Goal: Contribute content: Add original content to the website for others to see

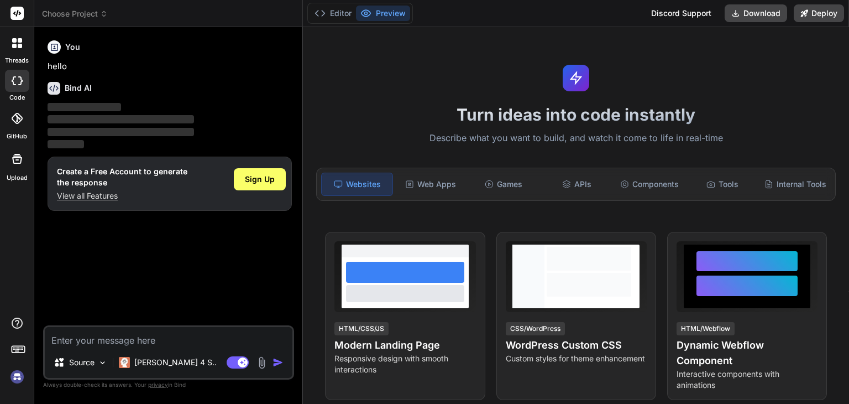
click at [263, 359] on img at bounding box center [261, 362] width 13 height 13
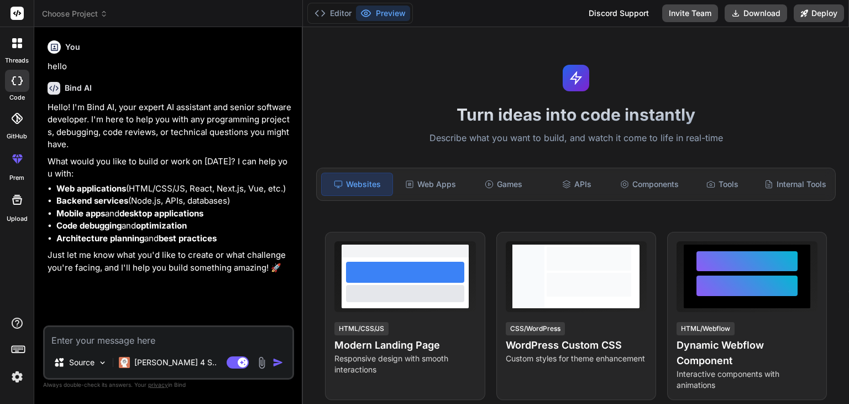
click at [261, 365] on img at bounding box center [261, 362] width 13 height 13
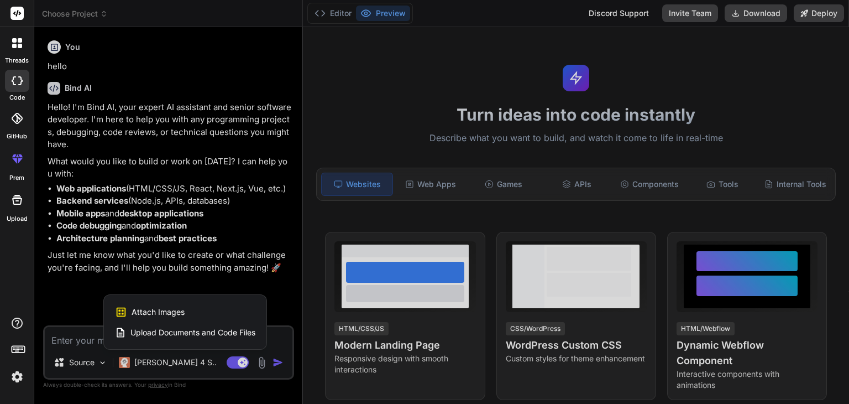
click at [192, 328] on span "Upload Documents and Code Files" at bounding box center [192, 332] width 125 height 11
type textarea "x"
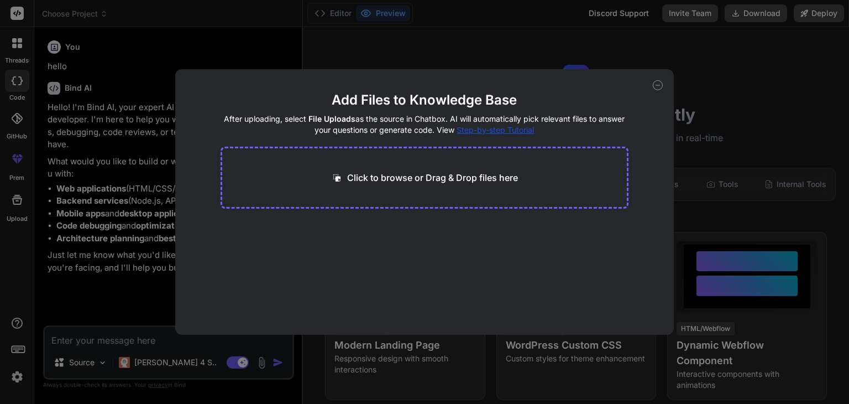
click at [391, 182] on p "Click to browse or Drag & Drop files here" at bounding box center [432, 177] width 171 height 13
type input "C:\fakepath\mother_thamira_pitch-V2 by [PERSON_NAME].html"
click at [541, 253] on div "Generating Embedding... html 81.26 KB" at bounding box center [425, 254] width 409 height 71
click at [101, 364] on div "Add Files to Knowledge Base After uploading, select File Uploads as the source …" at bounding box center [424, 202] width 849 height 404
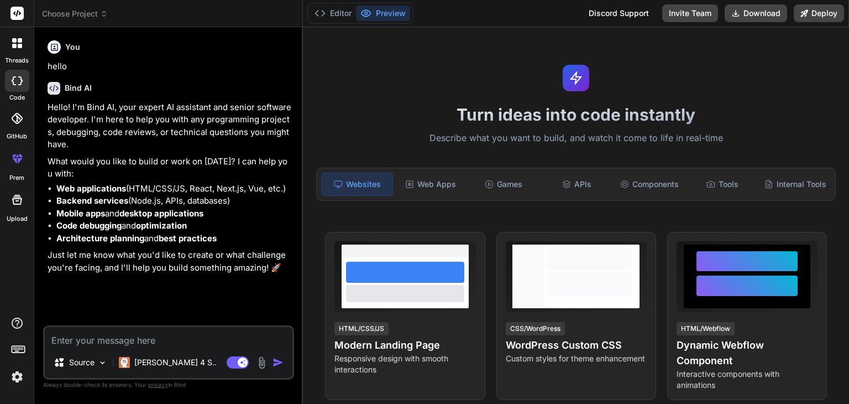
click at [101, 364] on img at bounding box center [102, 362] width 9 height 9
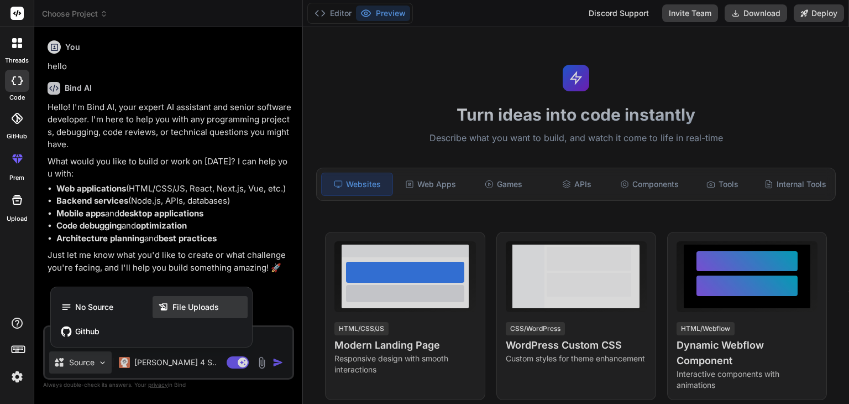
click at [197, 309] on span "File Uploads" at bounding box center [195, 306] width 46 height 11
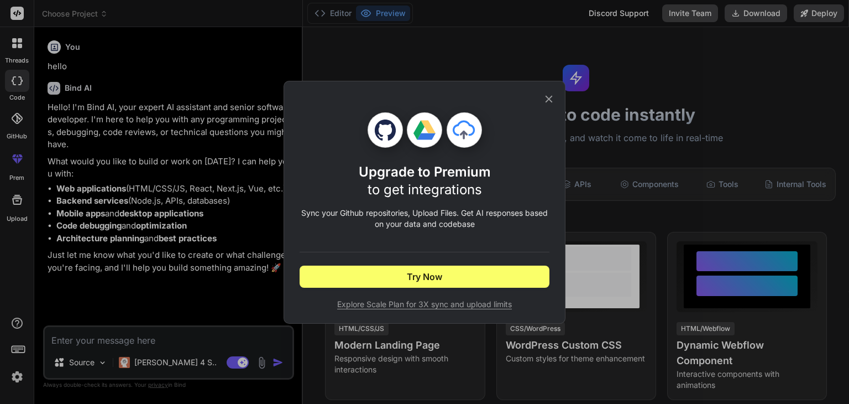
click at [551, 98] on icon at bounding box center [549, 99] width 12 height 12
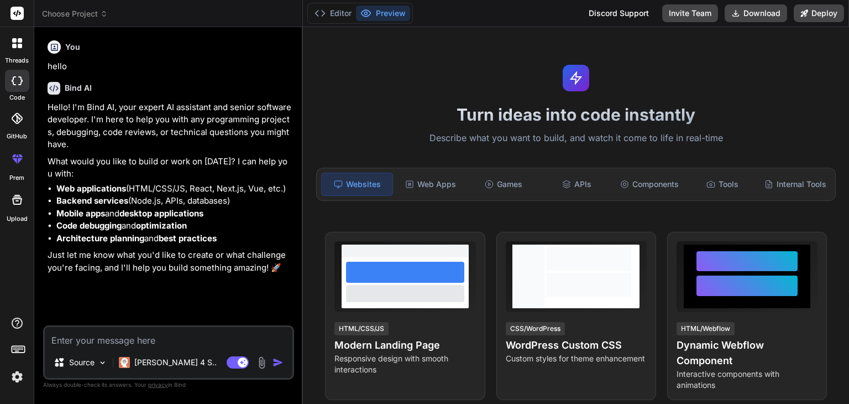
click at [204, 339] on textarea at bounding box center [169, 337] width 248 height 20
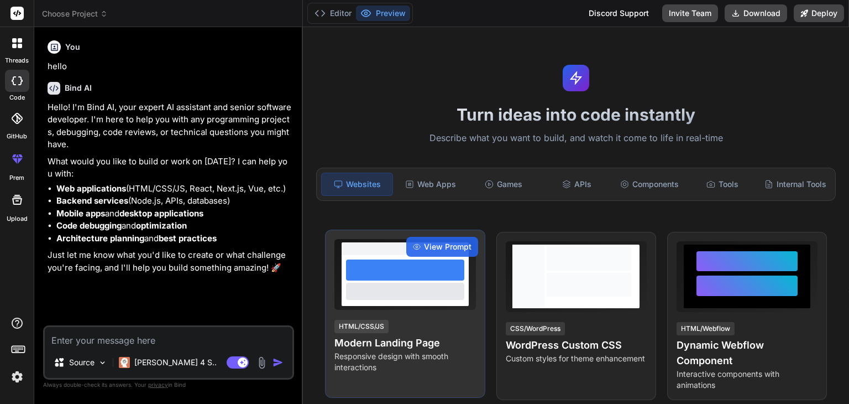
type textarea "x"
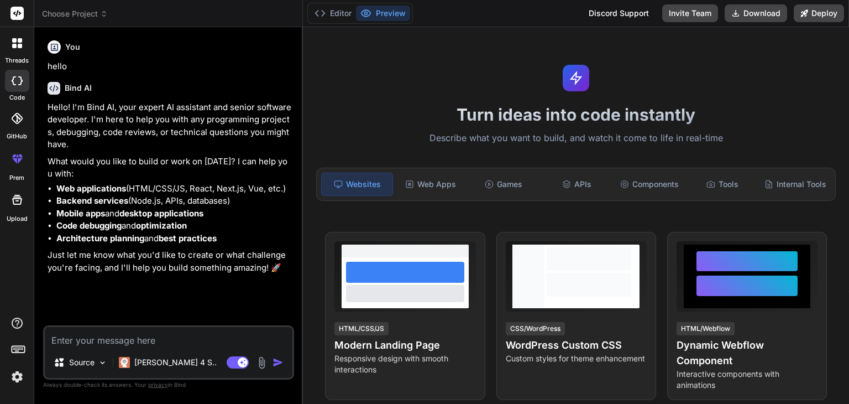
click at [212, 339] on textarea at bounding box center [169, 337] width 248 height 20
paste textarea "<!DOCTYPE html> <html lang="en"> <head> <meta charset="UTF-8"> <meta name="view…"
type textarea "<!DOCTYPE html> <html lang="en"> <head> <meta charset="UTF-8"> <meta name="view…"
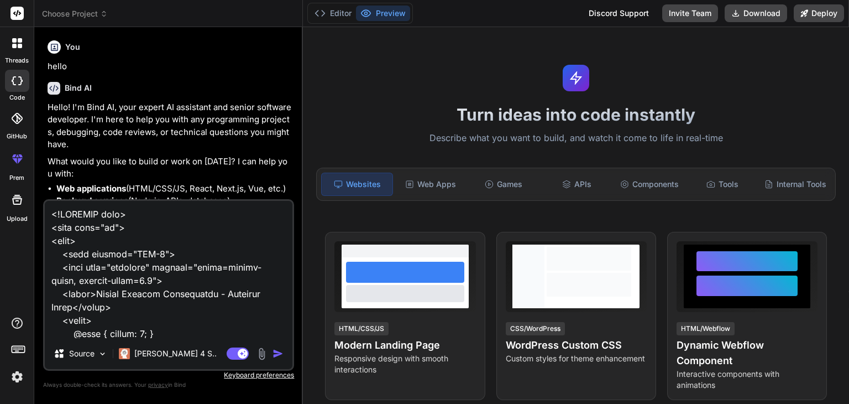
scroll to position [33250, 0]
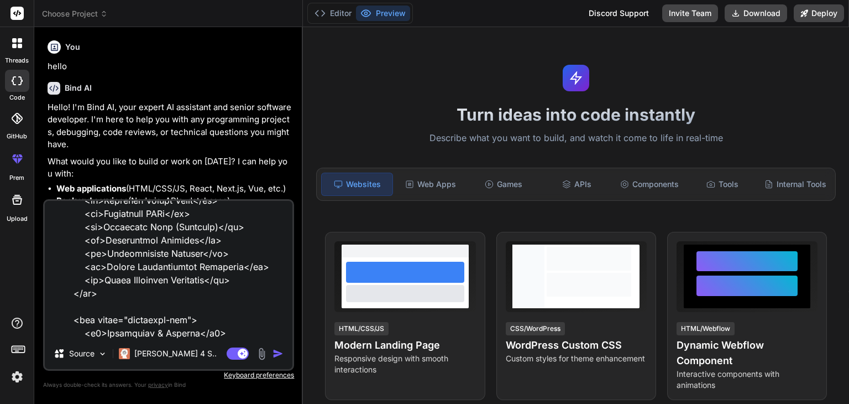
type textarea "x"
type textarea "<!DOCTYPE html> <html lang="en"> <head> <meta charset="UTF-8"> <meta name="view…"
click at [278, 354] on img "button" at bounding box center [278, 353] width 11 height 11
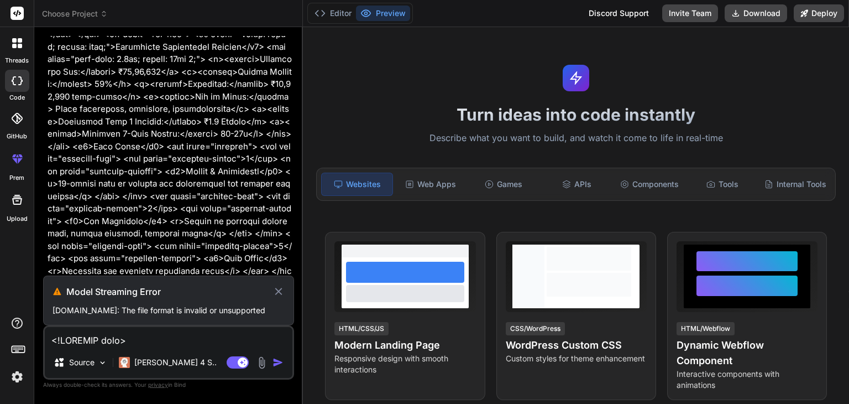
scroll to position [11255, 0]
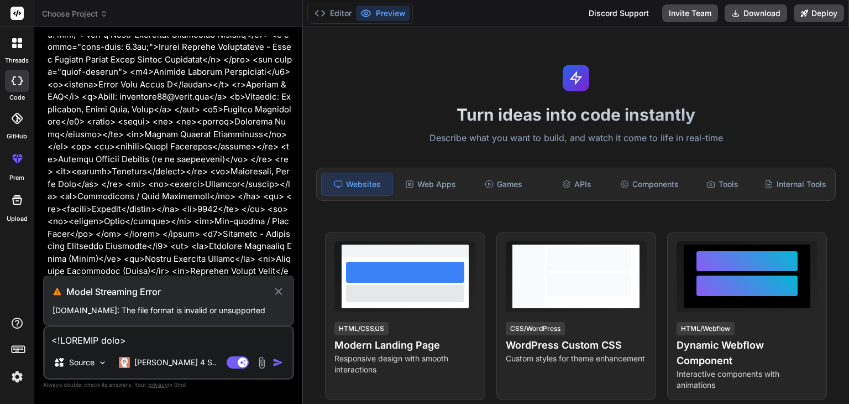
click at [281, 285] on icon at bounding box center [279, 291] width 13 height 13
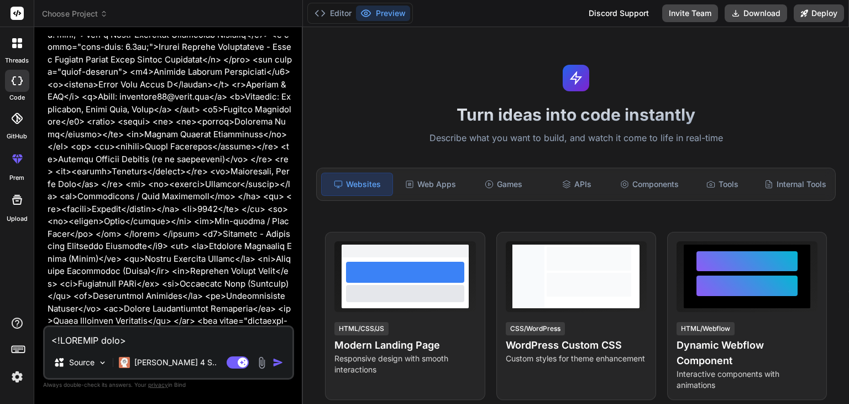
scroll to position [11194, 0]
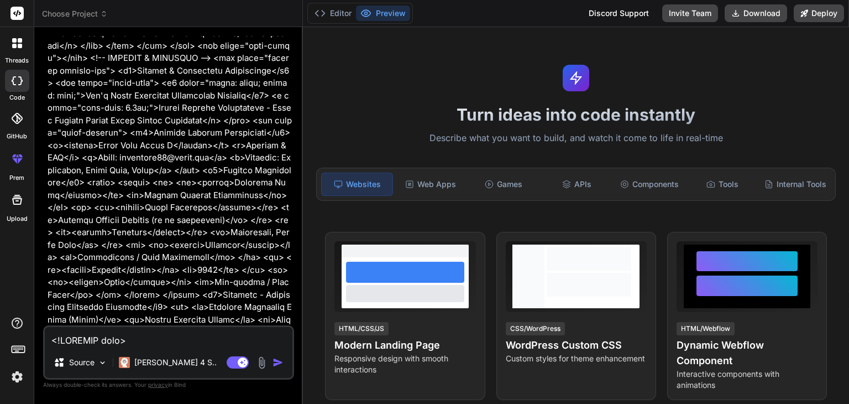
click at [265, 363] on img at bounding box center [261, 362] width 13 height 13
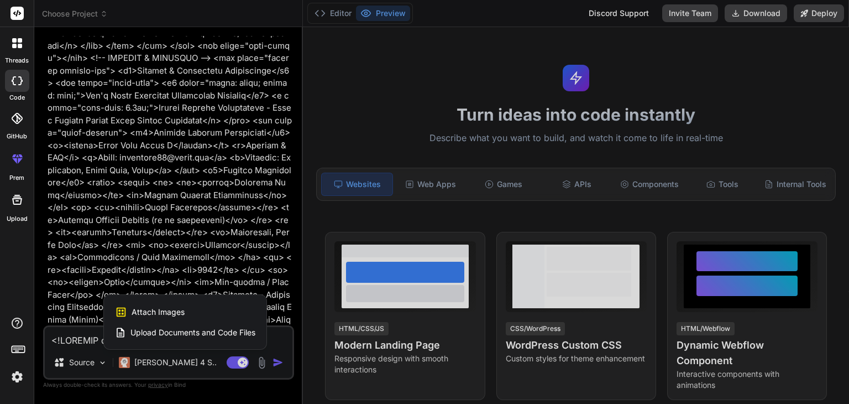
click at [181, 332] on span "Upload Documents and Code Files" at bounding box center [192, 332] width 125 height 11
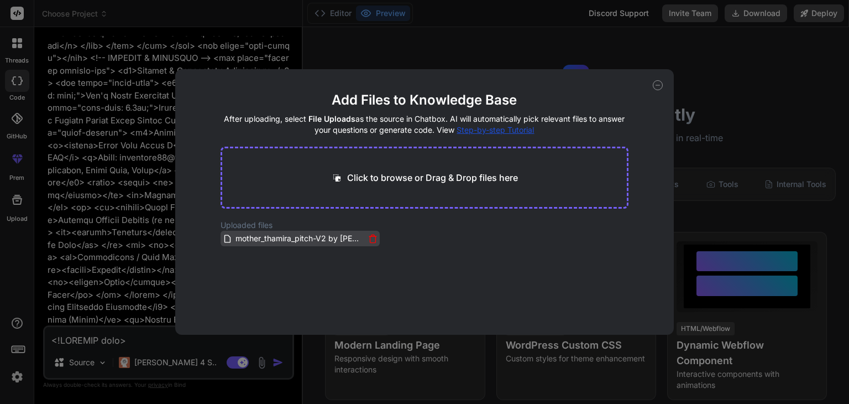
click at [276, 243] on span "mother_thamira_pitch-V2 by [PERSON_NAME].html" at bounding box center [299, 238] width 130 height 13
click at [276, 240] on span "mother_thamira_pitch-V2 by [PERSON_NAME].html" at bounding box center [299, 238] width 130 height 13
drag, startPoint x: 276, startPoint y: 240, endPoint x: 353, endPoint y: 177, distance: 99.8
click at [353, 177] on main "Add Files to Knowledge Base After uploading, select File Uploads as the source …" at bounding box center [425, 212] width 409 height 243
drag, startPoint x: 280, startPoint y: 240, endPoint x: 376, endPoint y: 175, distance: 116.2
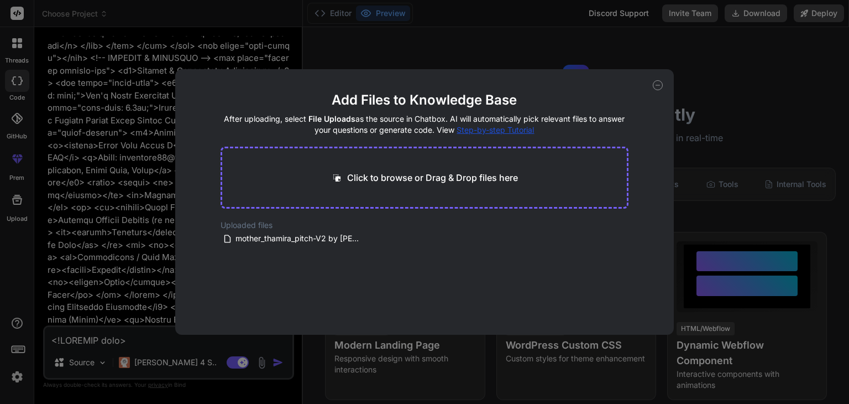
click at [376, 175] on main "Add Files to Knowledge Base After uploading, select File Uploads as the source …" at bounding box center [425, 212] width 409 height 243
click at [108, 334] on div "Add Files to Knowledge Base After uploading, select File Uploads as the source …" at bounding box center [424, 202] width 849 height 404
type textarea "x"
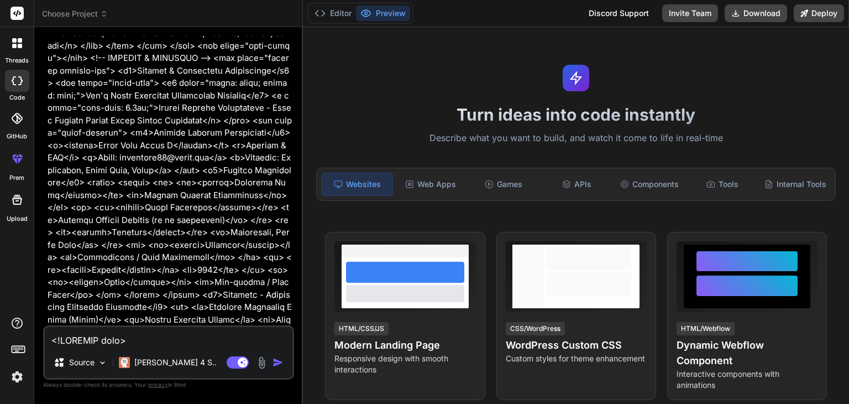
click at [108, 334] on textarea at bounding box center [169, 337] width 248 height 20
paste textarea "<!DOCTYPE html> <html lang="en"> <head> <meta charset="UTF-8"> <meta name="view…"
type textarea "<!DOCTYPE html> <html lang="en"> <head> <meta charset="UTF-8"> <meta name="view…"
type textarea "x"
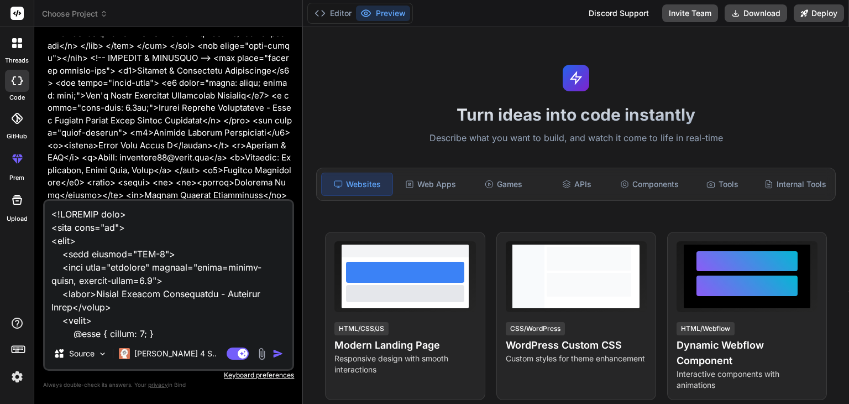
scroll to position [11255, 0]
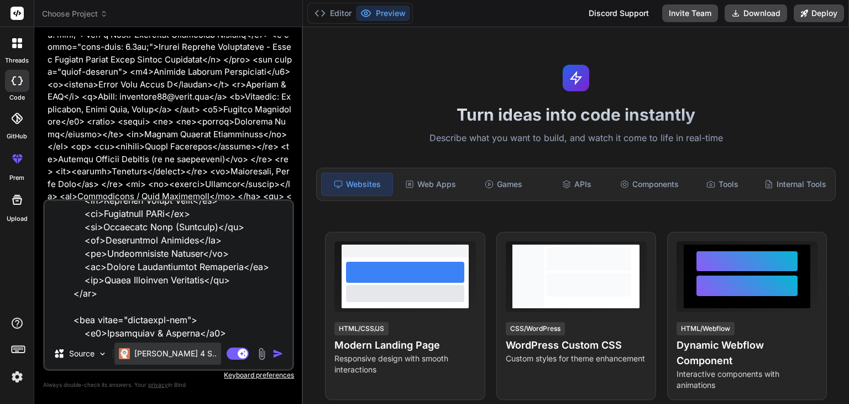
type textarea "<!DOCTYPE html> <html lang="en"> <head> <meta charset="UTF-8"> <meta name="view…"
click at [139, 357] on p "[PERSON_NAME] 4 S.." at bounding box center [175, 353] width 82 height 11
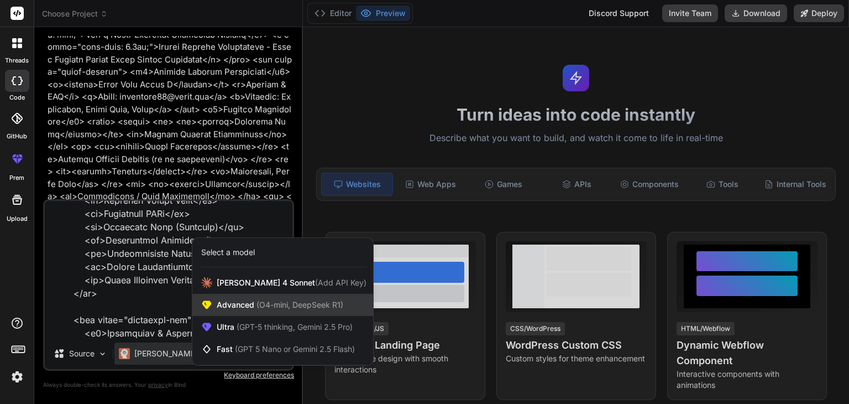
click at [275, 304] on span "(O4-mini, DeepSeek R1)" at bounding box center [298, 304] width 89 height 9
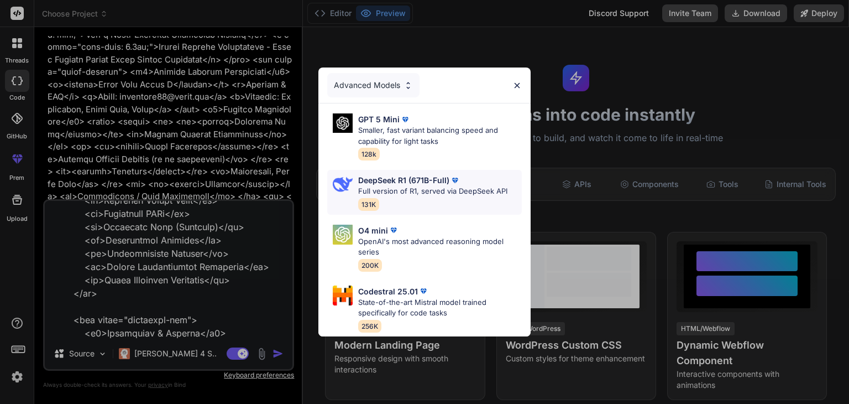
click at [456, 192] on p "Full version of R1, served via DeepSeek API" at bounding box center [432, 191] width 149 height 11
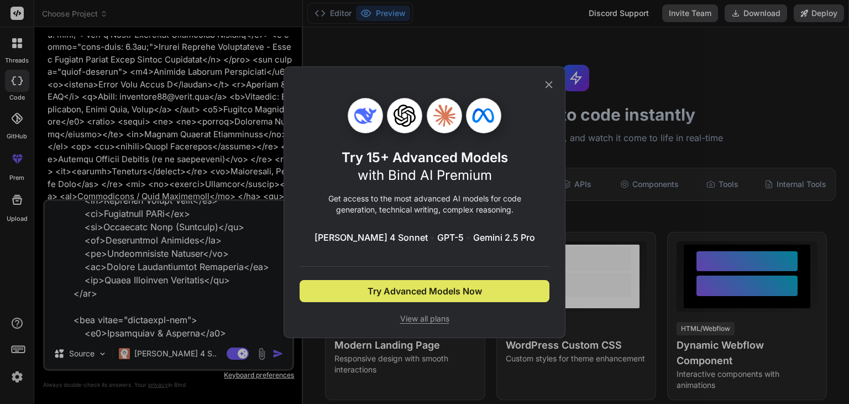
click at [467, 290] on span "Try Advanced Models Now" at bounding box center [425, 290] width 114 height 13
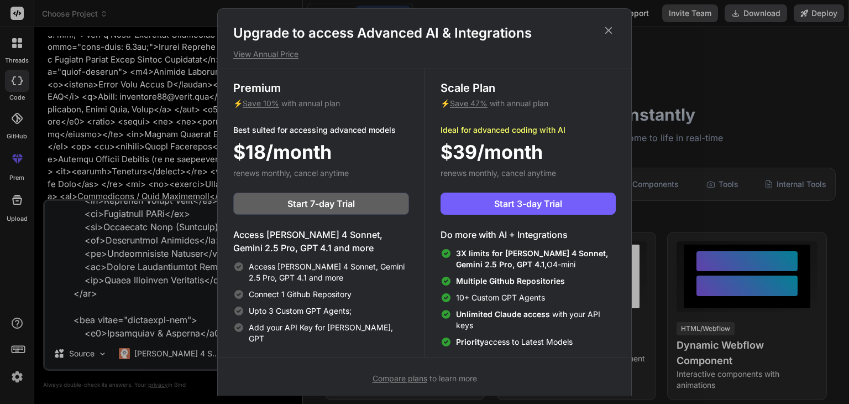
scroll to position [4, 0]
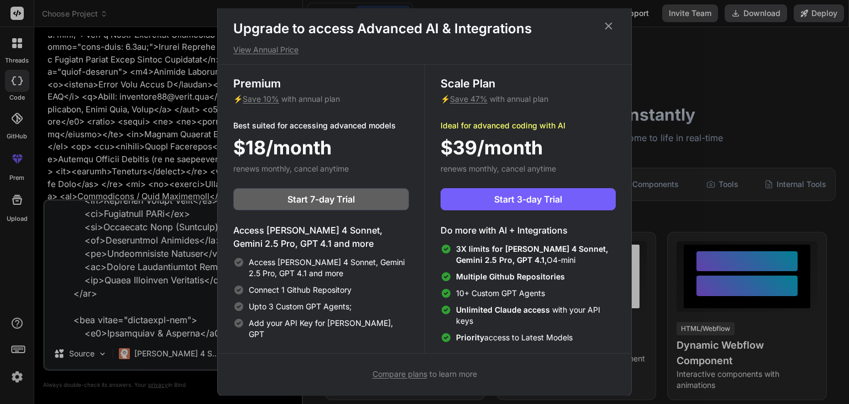
click at [609, 24] on icon at bounding box center [609, 26] width 12 height 12
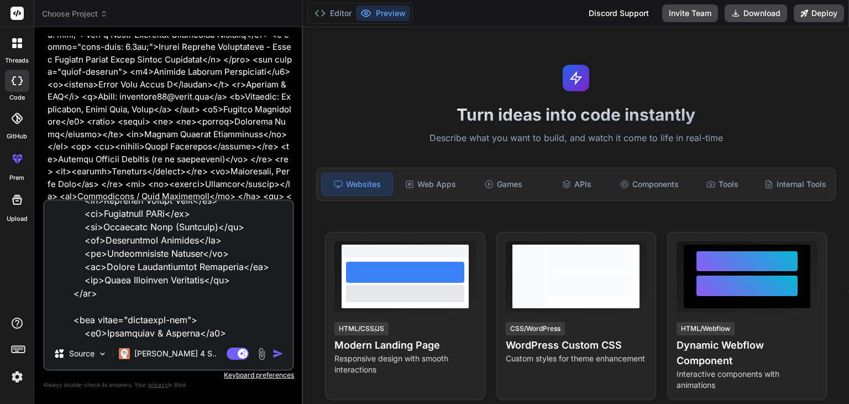
click at [276, 353] on img "button" at bounding box center [278, 353] width 11 height 11
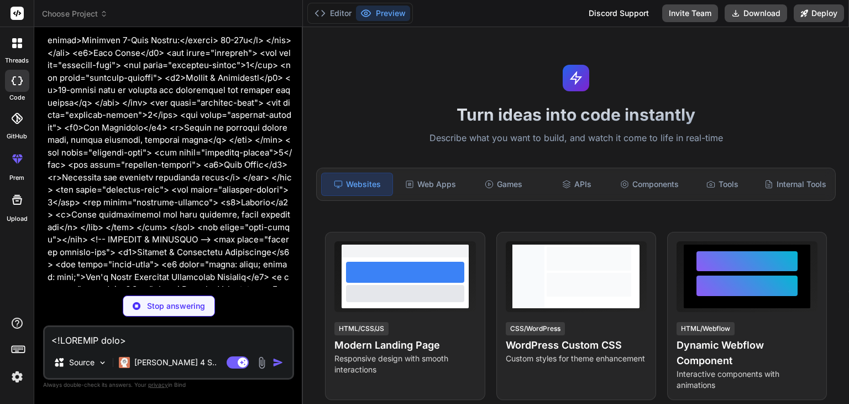
scroll to position [22626, 0]
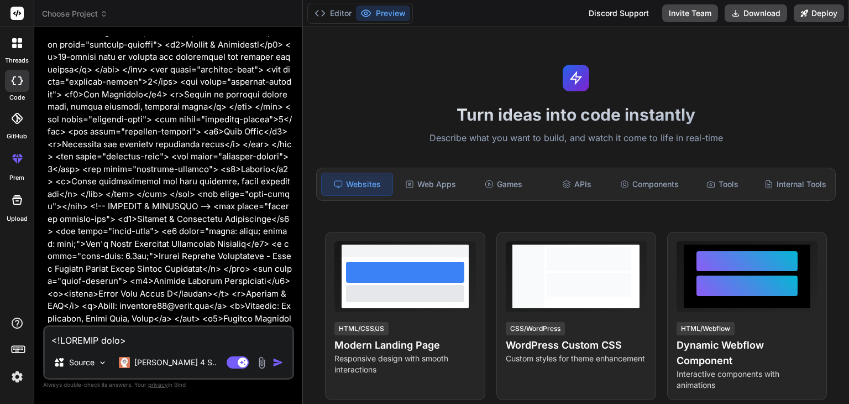
type textarea "x"
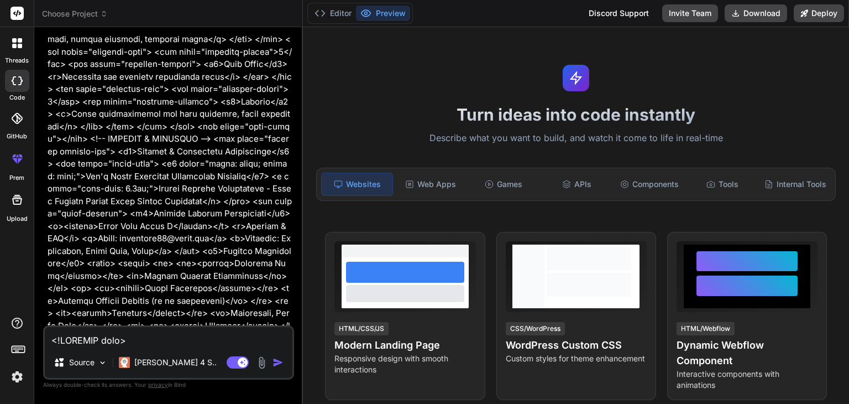
click at [153, 348] on div "Source [PERSON_NAME] 4 S.. Agent Mode. When this toggle is activated, AI automa…" at bounding box center [168, 352] width 251 height 54
click at [158, 343] on textarea at bounding box center [169, 337] width 248 height 20
type textarea "Y"
type textarea "x"
type textarea "Ye"
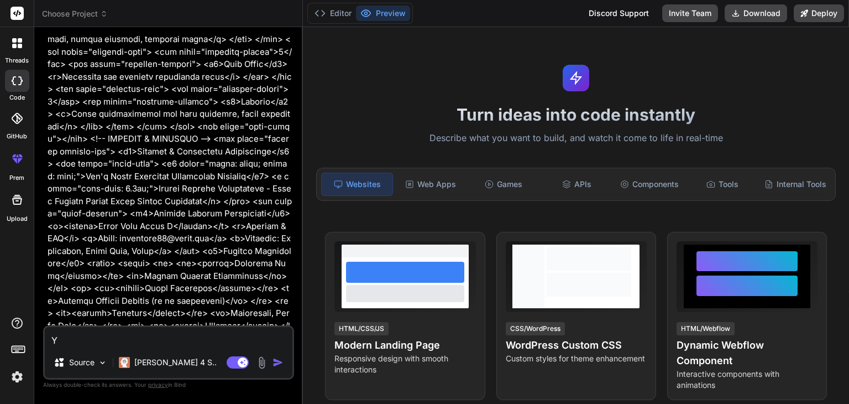
type textarea "x"
type textarea "Yes"
type textarea "x"
type textarea "Yes"
type textarea "x"
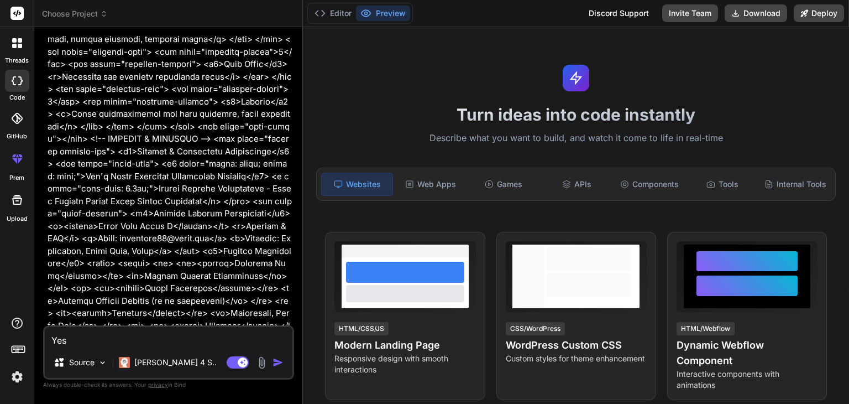
type textarea "Yes g"
type textarea "x"
type textarea "Yes go"
type textarea "x"
type textarea "Yes go"
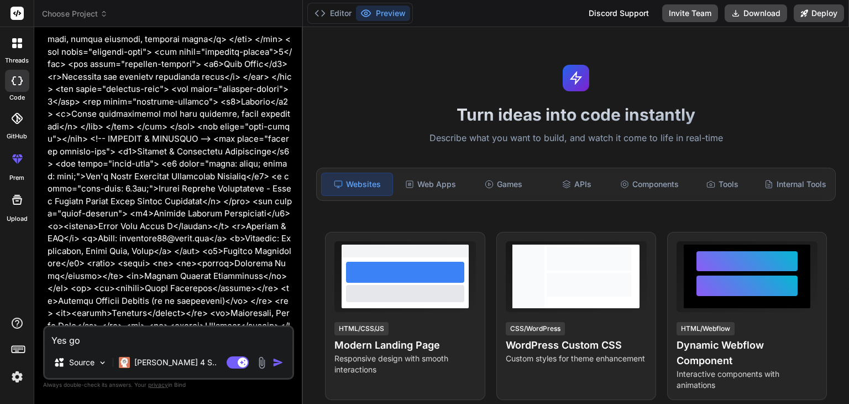
type textarea "x"
type textarea "Yes go a"
type textarea "x"
type textarea "Yes go ah"
type textarea "x"
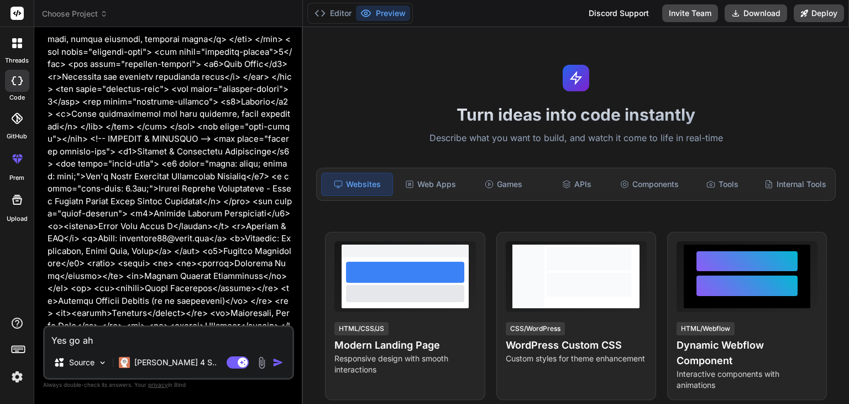
type textarea "Yes go ahe"
type textarea "x"
type textarea "Yes go ahes"
type textarea "x"
type textarea "Yes go ahe"
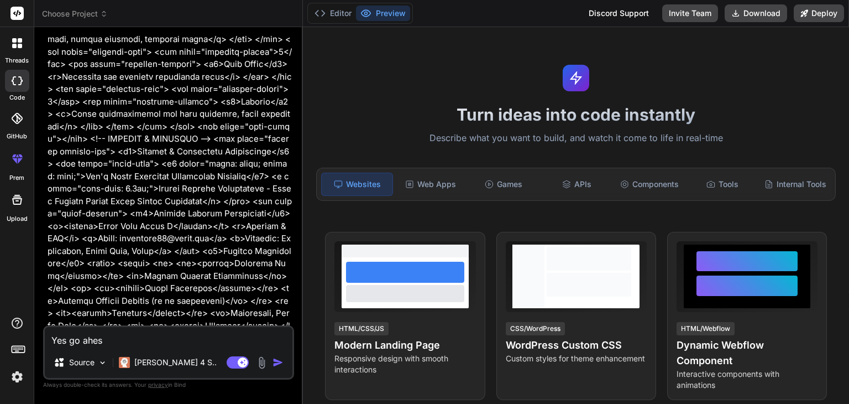
type textarea "x"
type textarea "Yes go ahea"
type textarea "x"
type textarea "Yes go ahead"
type textarea "x"
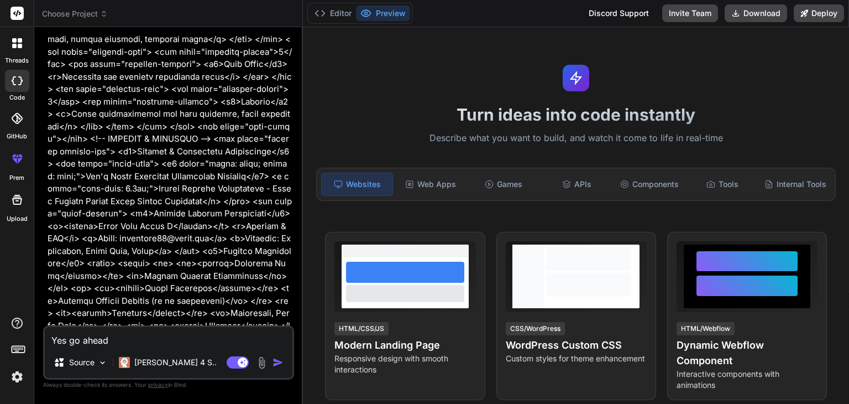
type textarea "Yes go ahead"
type textarea "x"
type textarea "Yes go ahead a"
type textarea "x"
type textarea "Yes go ahead an"
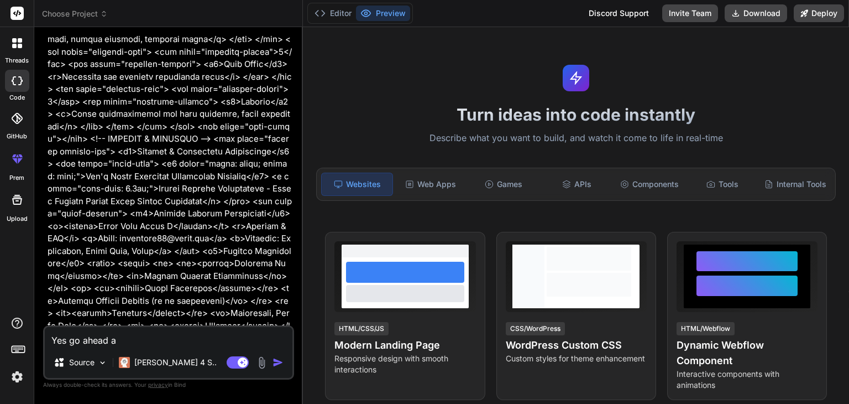
type textarea "x"
type textarea "Yes go ahead and"
type textarea "x"
type textarea "Yes go ahead and"
type textarea "x"
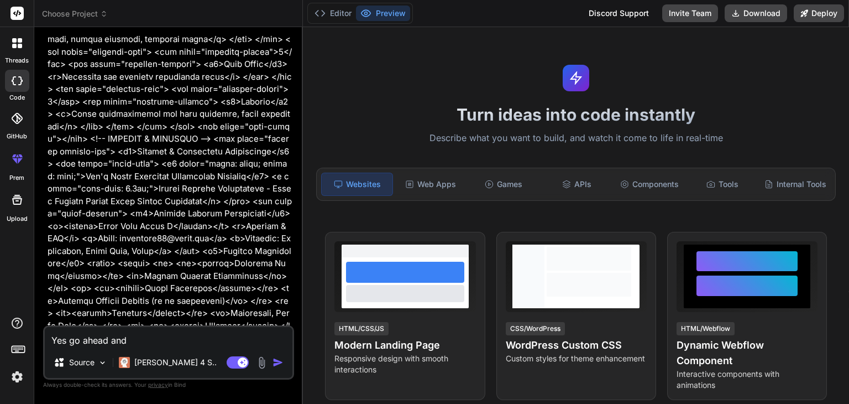
type textarea "Yes go ahead and a"
type textarea "x"
type textarea "Yes go ahead and ad"
type textarea "x"
type textarea "Yes go ahead and add"
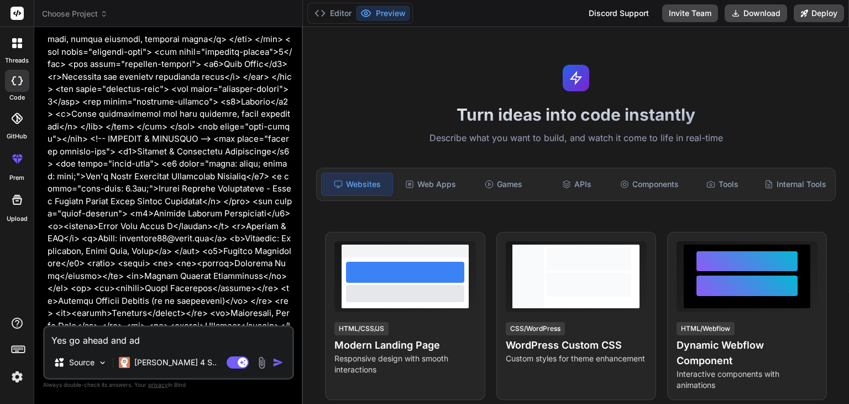
type textarea "x"
type textarea "Yes go ahead and add"
type textarea "x"
type textarea "Yes go ahead and add t"
type textarea "x"
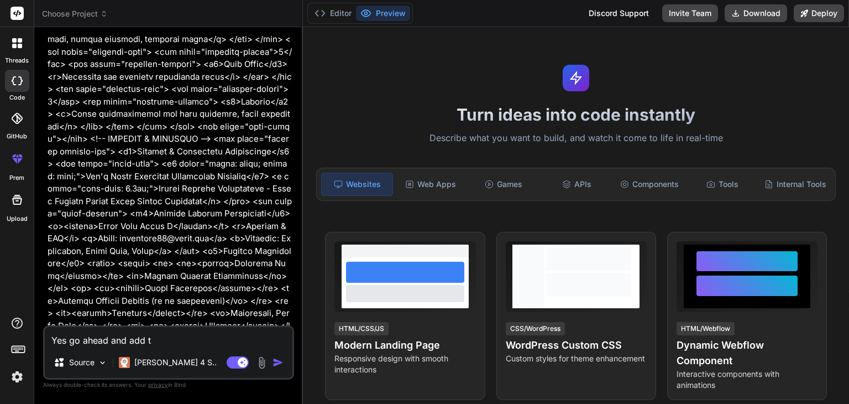
type textarea "Yes go ahead and add th"
type textarea "x"
type textarea "Yes go ahead and add the"
type textarea "x"
type textarea "Yes go ahead and add the"
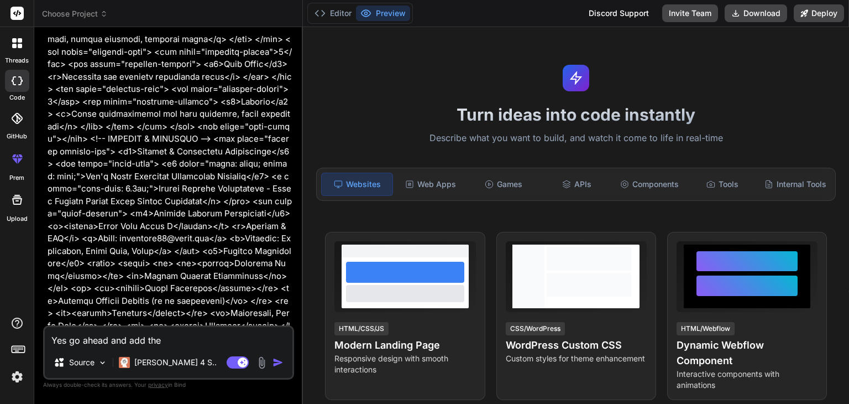
type textarea "x"
type textarea "Yes go ahead and add the e"
type textarea "x"
type textarea "Yes go ahead and add the en"
type textarea "x"
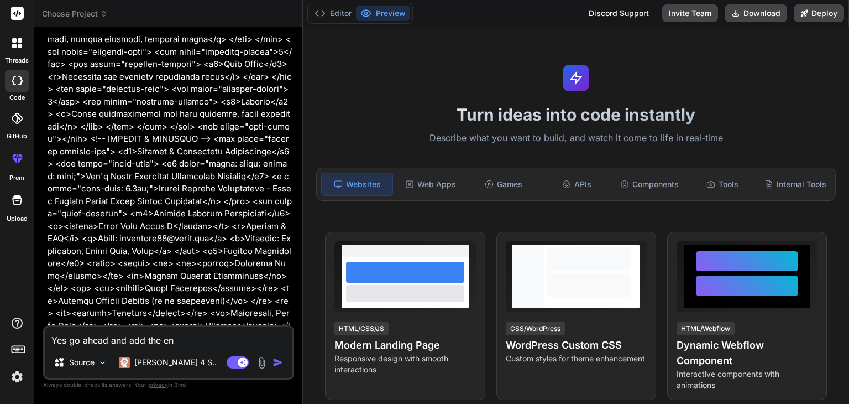
type textarea "Yes go ahead and add the enh"
type textarea "x"
type textarea "Yes go ahead and add the enha"
type textarea "x"
type textarea "Yes go ahead and add the enhan"
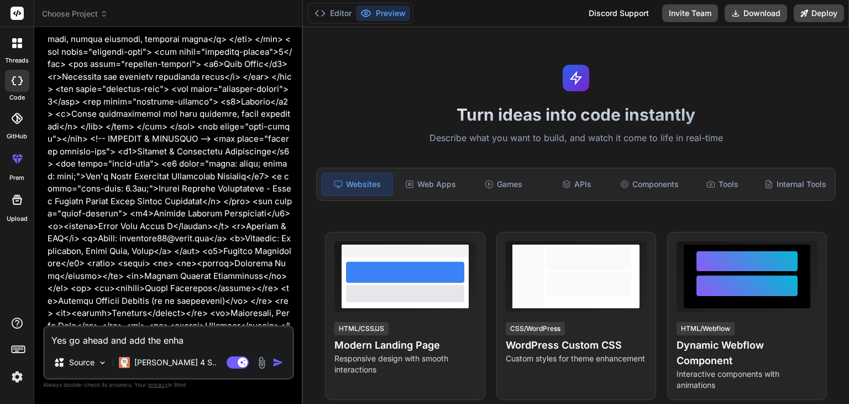
type textarea "x"
type textarea "Yes go ahead and add the enhanc"
type textarea "x"
type textarea "Yes go ahead and add the enhance"
type textarea "x"
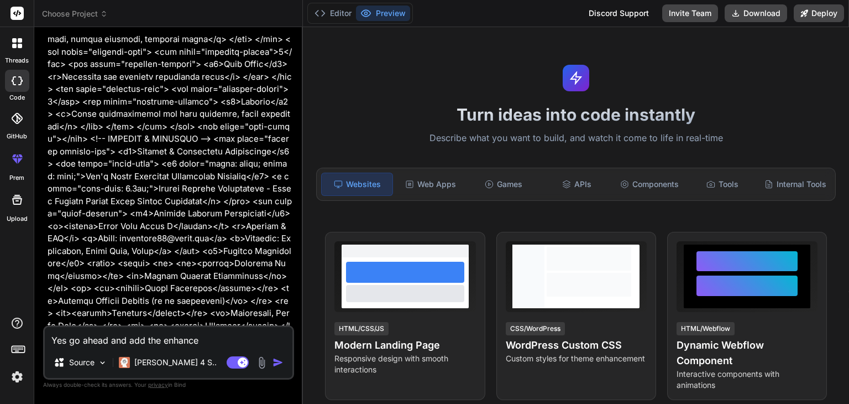
type textarea "Yes go ahead and add the enhancem"
type textarea "x"
type textarea "Yes go ahead and add the enhanceme"
type textarea "x"
type textarea "Yes go ahead and add the enhancemen"
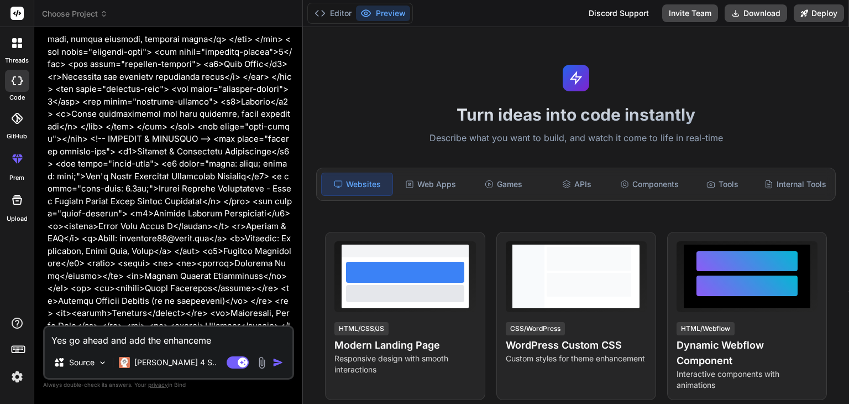
type textarea "x"
type textarea "Yes go ahead and add the enhancement"
type textarea "x"
type textarea "Yes go ahead and add the enhancements"
type textarea "x"
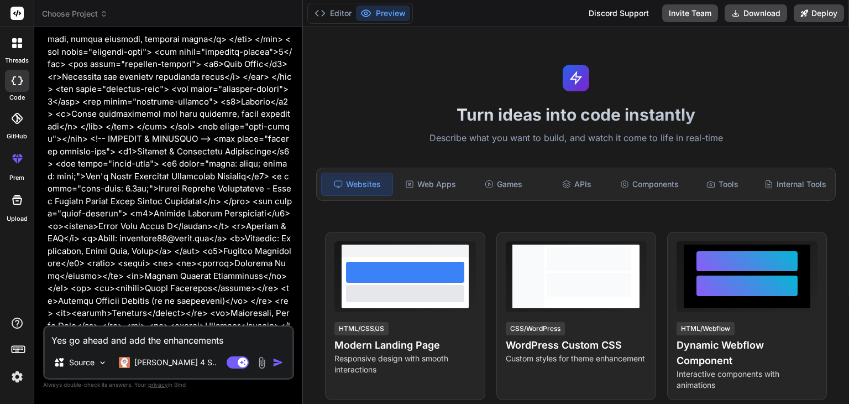
type textarea "Yes go ahead and add the enhancements"
type textarea "x"
type textarea "Yes go ahead and add the enhancements a"
type textarea "x"
type textarea "Yes go ahead and add the enhancements an"
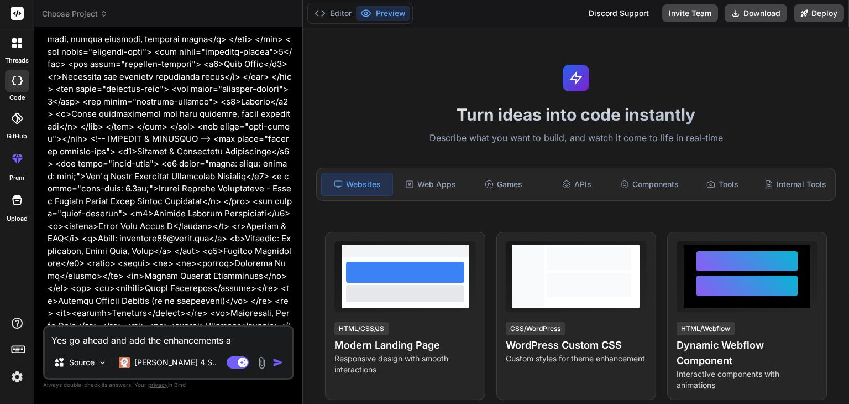
type textarea "x"
type textarea "Yes go ahead and add the enhancements and"
type textarea "x"
type textarea "Yes go ahead and add the enhancements and"
type textarea "x"
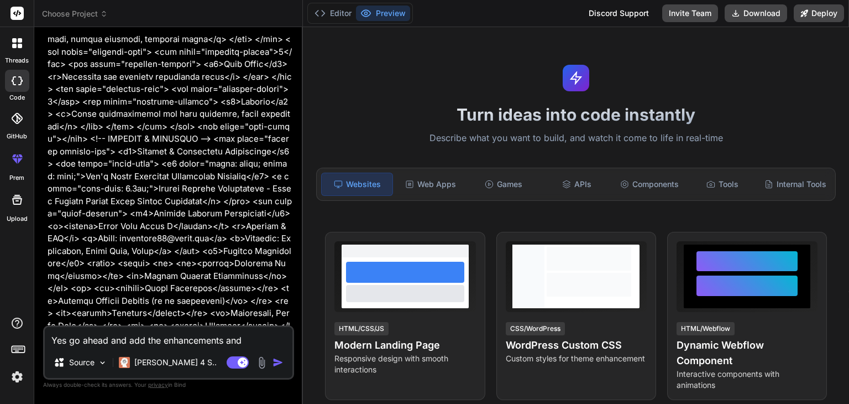
type textarea "Yes go ahead and add the enhancements and u"
type textarea "x"
type textarea "Yes go ahead and add the enhancements and us"
type textarea "x"
type textarea "Yes go ahead and add the enhancements and use"
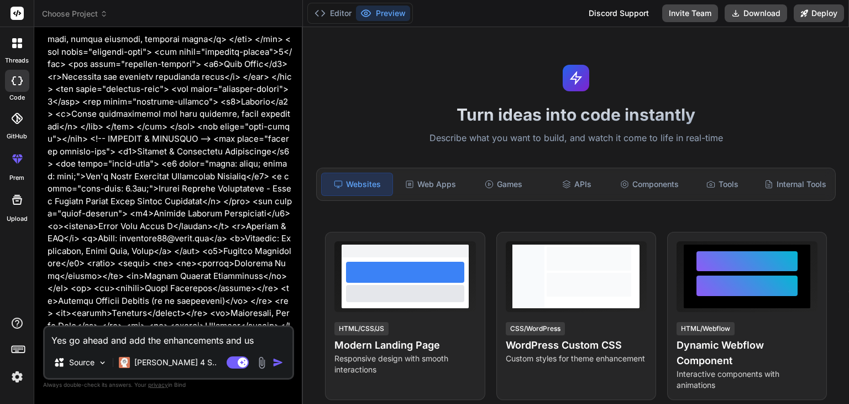
type textarea "x"
type textarea "Yes go ahead and add the enhancements and use"
type textarea "x"
type textarea "Yes go ahead and add the enhancements and use t"
type textarea "x"
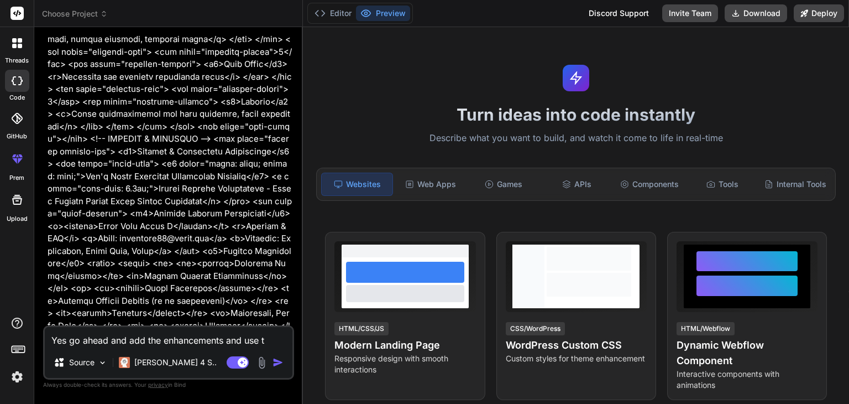
type textarea "Yes go ahead and add the enhancements and use th"
type textarea "x"
type textarea "Yes go ahead and add the enhancements and use the"
type textarea "x"
type textarea "Yes go ahead and add the enhancements and use the"
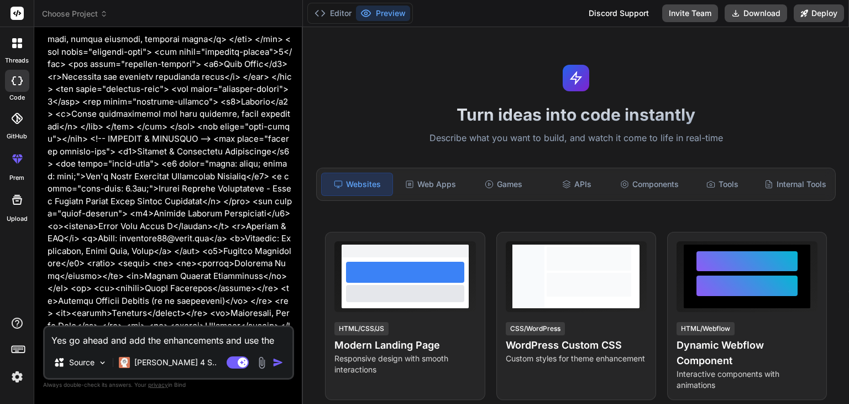
type textarea "x"
type textarea "Yes go ahead and add the enhancements and use the f"
type textarea "x"
type textarea "Yes go ahead and add the enhancements and use the fo"
type textarea "x"
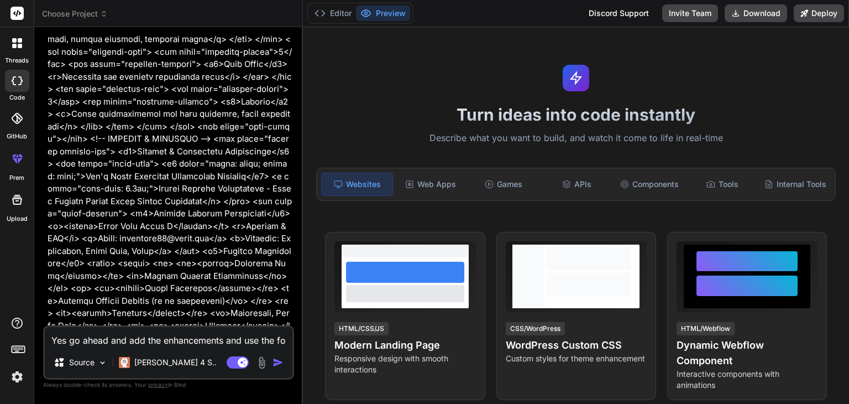
type textarea "Yes go ahead and add the enhancements and use the fol"
type textarea "x"
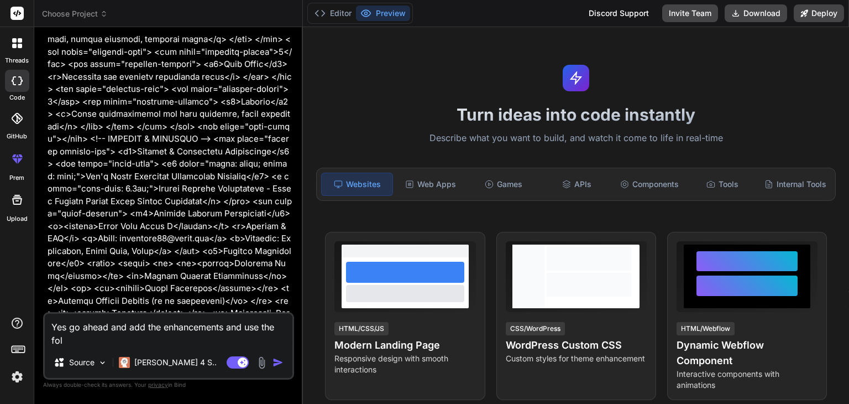
type textarea "Yes go ahead and add the enhancements and use the foll"
type textarea "x"
type textarea "Yes go ahead and add the enhancements and use the follo"
type textarea "x"
type textarea "Yes go ahead and add the enhancements and use the follow"
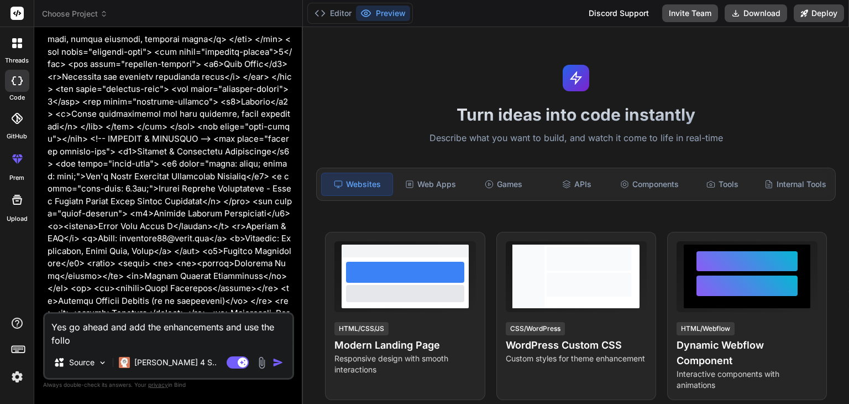
type textarea "x"
type textarea "Yes go ahead and add the enhancements and use the followi"
type textarea "x"
type textarea "Yes go ahead and add the enhancements and use the followin"
type textarea "x"
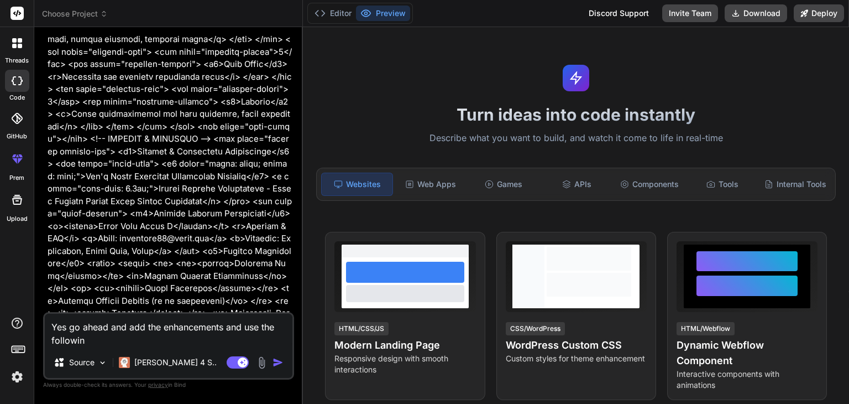
type textarea "Yes go ahead and add the enhancements and use the following"
type textarea "x"
type textarea "Yes go ahead and add the enhancements and use the following"
type textarea "x"
type textarea "Yes go ahead and add the enhancements and use the following d"
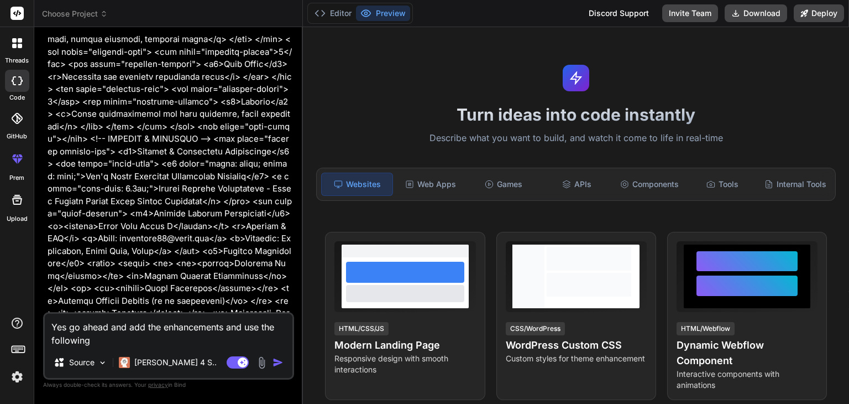
type textarea "x"
type textarea "Yes go ahead and add the enhancements and use the following de"
type textarea "x"
type textarea "Yes go ahead and add the enhancements and use the following des"
type textarea "x"
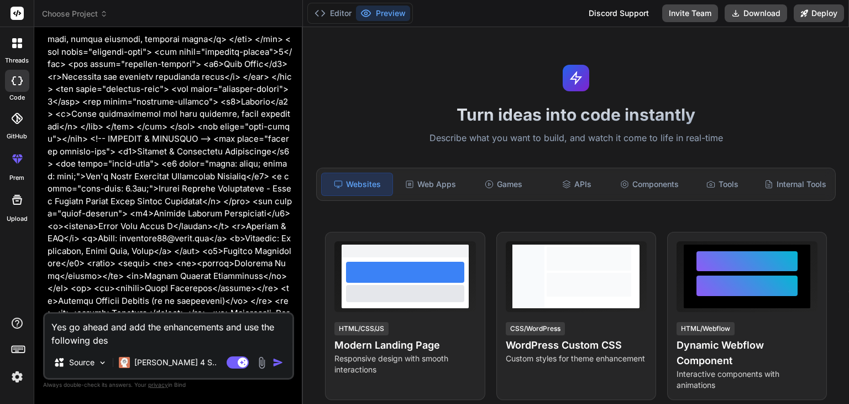
type textarea "Yes go ahead and add the enhancements and use the following desi"
type textarea "x"
type textarea "Yes go ahead and add the enhancements and use the following desig"
type textarea "x"
type textarea "Yes go ahead and add the enhancements and use the following design"
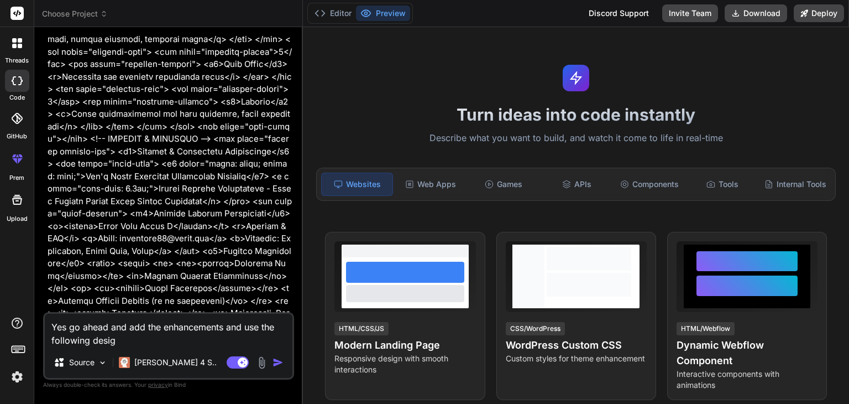
type textarea "x"
type textarea "Yes go ahead and add the enhancements and use the following design"
type textarea "x"
type textarea "Yes go ahead and add the enhancements and use the following design i"
type textarea "x"
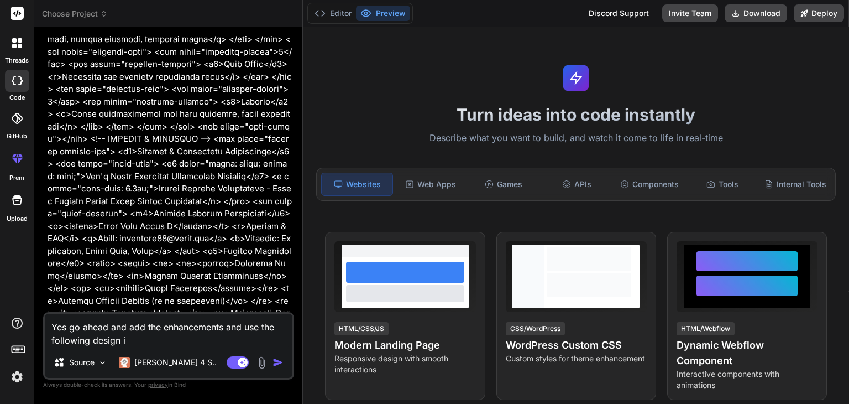
type textarea "Yes go ahead and add the enhancements and use the following design in"
type textarea "x"
type textarea "Yes go ahead and add the enhancements and use the following design inf"
type textarea "x"
type textarea "Yes go ahead and add the enhancements and use the following design info"
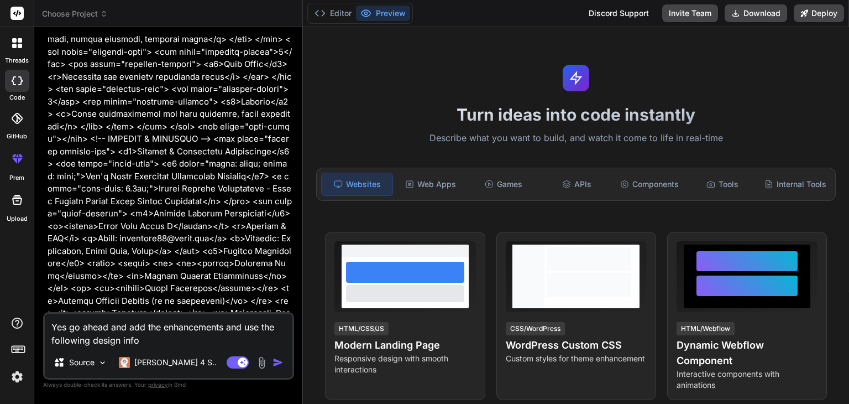
type textarea "x"
type textarea "Yes go ahead and add the enhancements and use the following design info"
type textarea "x"
paste textarea "## 🎨 **Design Guidelines** - **Color Palette:** - Fresh Green (#4CAF50) → growt…"
type textarea "Yes go ahead and add the enhancements and use the following design info ## 🎨 **…"
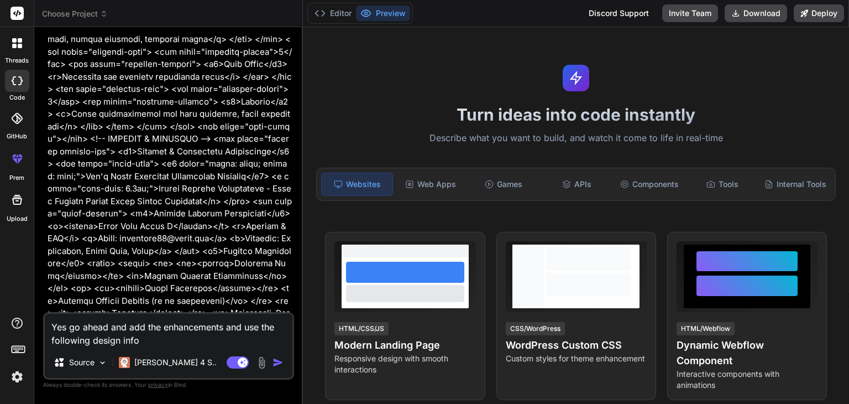
type textarea "x"
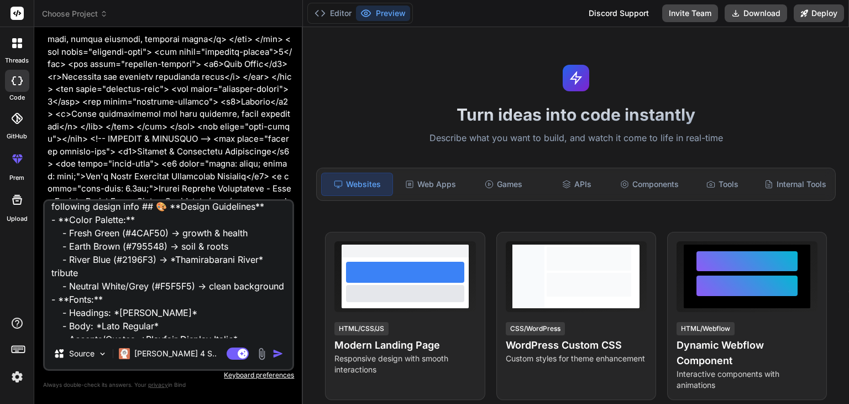
scroll to position [8, 0]
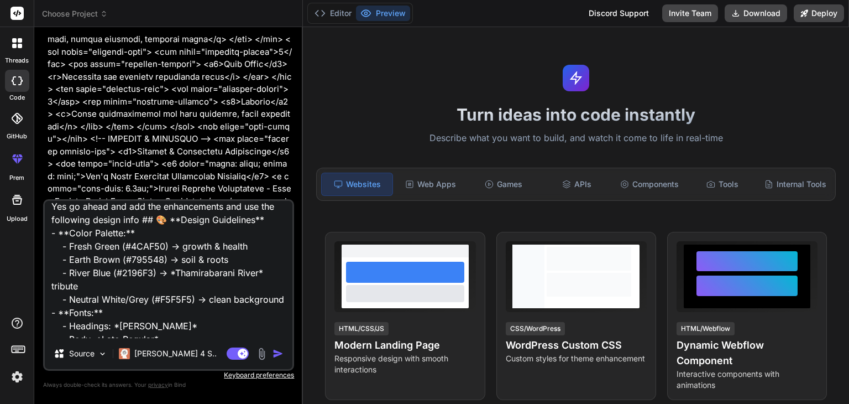
click at [137, 219] on textarea "Yes go ahead and add the enhancements and use the following design info ## 🎨 **…" at bounding box center [169, 269] width 248 height 137
type textarea "Yes go ahead and add the enhancements and use the following design info ## 🎨 **…"
type textarea "x"
type textarea "Yes go ahead and add the enhancements and use the following design info ## 🎨 **…"
type textarea "x"
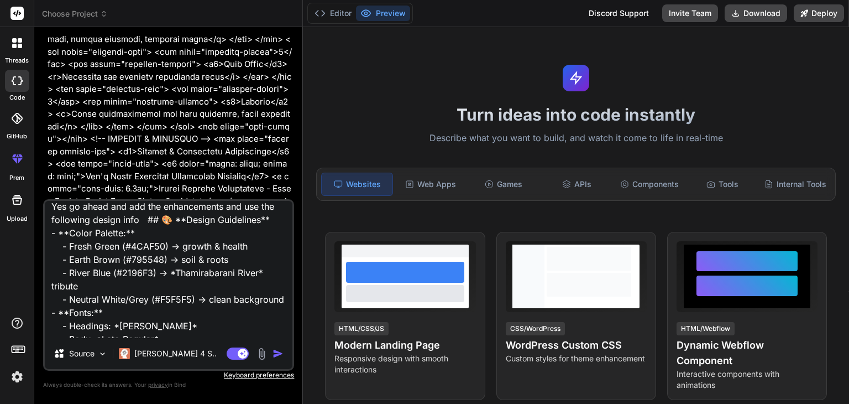
type textarea "Yes go ahead and add the enhancements and use the following design info ## 🎨 **…"
type textarea "x"
type textarea "Yes go ahead and add the enhancements and use the following design info ## 🎨 **…"
type textarea "x"
type textarea "Yes go ahead and add the enhancements and use the following design info ## 🎨 **…"
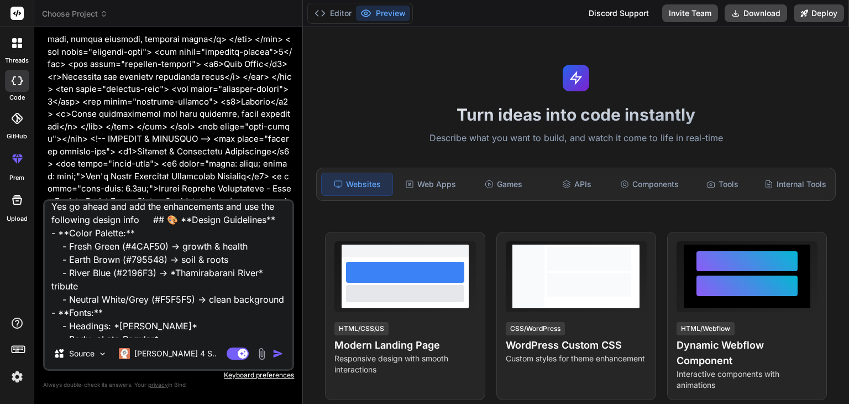
type textarea "x"
type textarea "Yes go ahead and add the enhancements and use the following design info ## 🎨 **…"
type textarea "x"
type textarea "Yes go ahead and add the enhancements and use the following design info ## 🎨 **…"
type textarea "x"
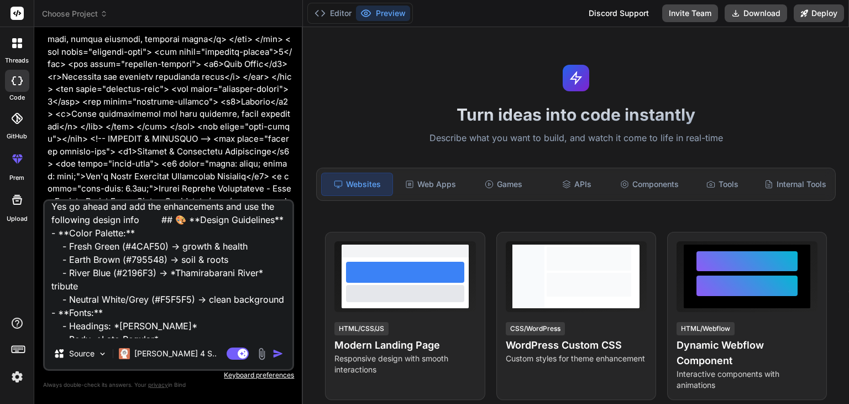
type textarea "Yes go ahead and add the enhancements and use the following design info ## 🎨 **…"
type textarea "x"
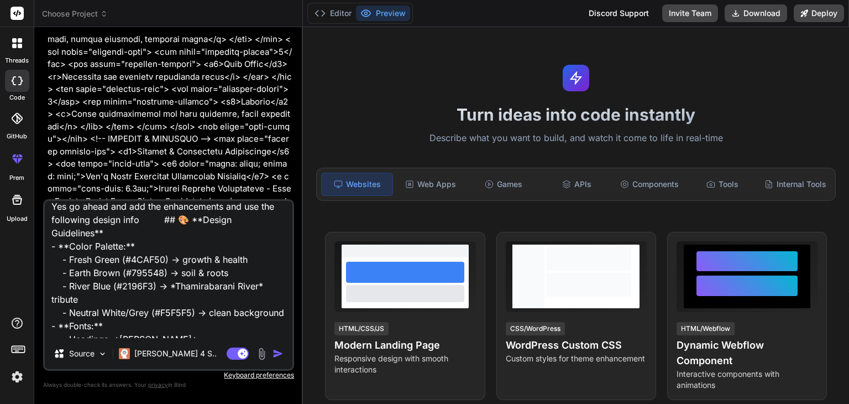
type textarea "Yes go ahead and add the enhancements and use the following design info ## 🎨 **…"
type textarea "x"
type textarea "Yes go ahead and add the enhancements and use the following design info ## 🎨 **…"
type textarea "x"
type textarea "Yes go ahead and add the enhancements and use the following design info ## 🎨 **…"
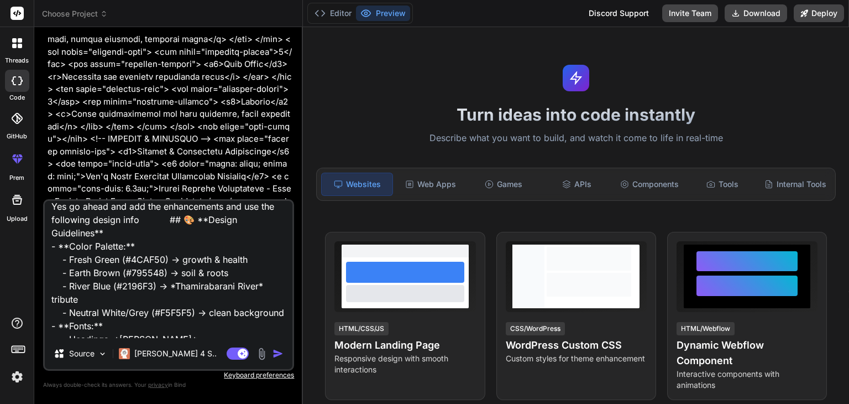
type textarea "x"
type textarea "Yes go ahead and add the enhancements and use the following design info ## 🎨 **…"
type textarea "x"
type textarea "Yes go ahead and add the enhancements and use the following design info ## 🎨 **…"
type textarea "x"
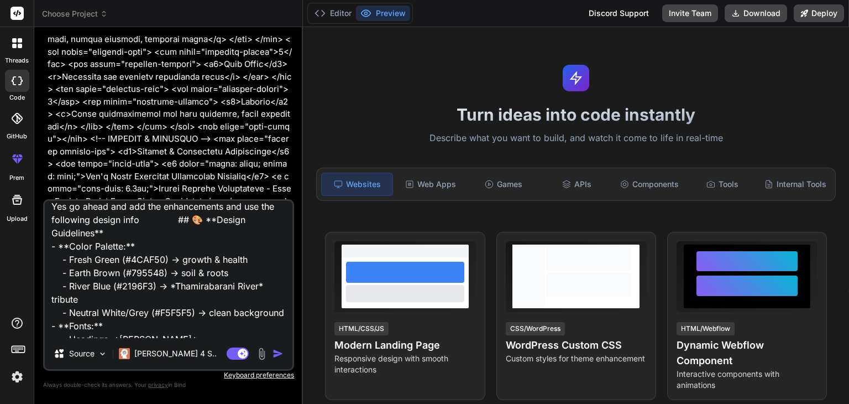
type textarea "Yes go ahead and add the enhancements and use the following design info ## 🎨 **…"
type textarea "x"
type textarea "Yes go ahead and add the enhancements and use the following design info ## 🎨 **…"
type textarea "x"
type textarea "Yes go ahead and add the enhancements and use the following design info ## 🎨 **…"
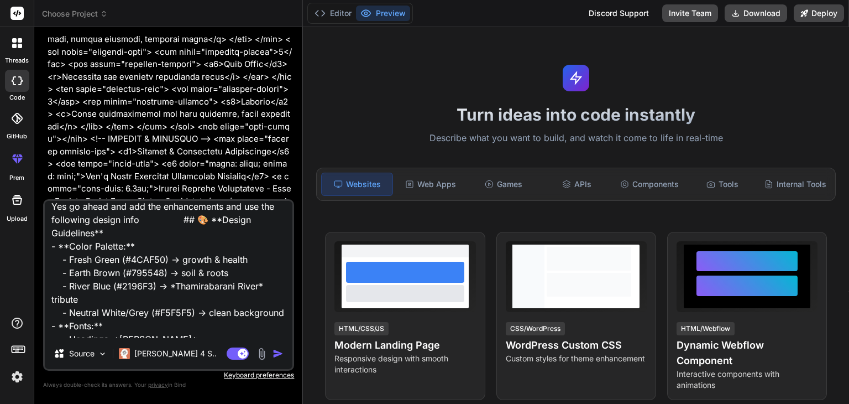
type textarea "x"
type textarea "Yes go ahead and add the enhancements and use the following design info ## 🎨 **…"
type textarea "x"
type textarea "Yes go ahead and add the enhancements and use the following design info ## 🎨 **…"
type textarea "x"
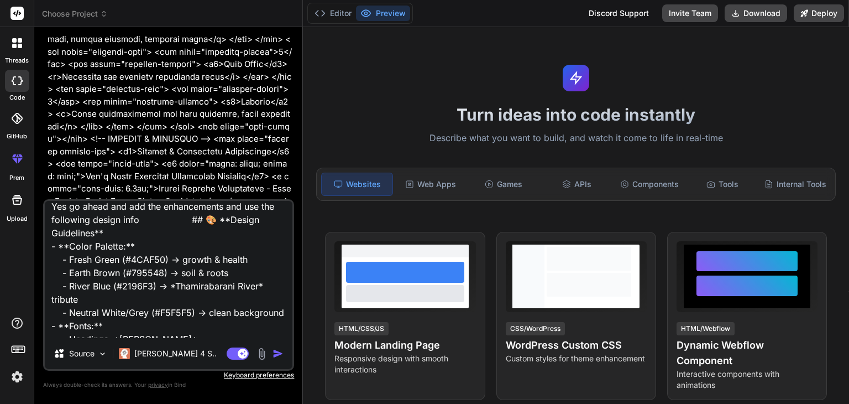
type textarea "Yes go ahead and add the enhancements and use the following design info ## 🎨 **…"
type textarea "x"
type textarea "Yes go ahead and add the enhancements and use the following design info ## 🎨 **…"
click at [65, 207] on textarea "Yes go ahead and add the enhancements and use the following design information …" at bounding box center [169, 269] width 248 height 137
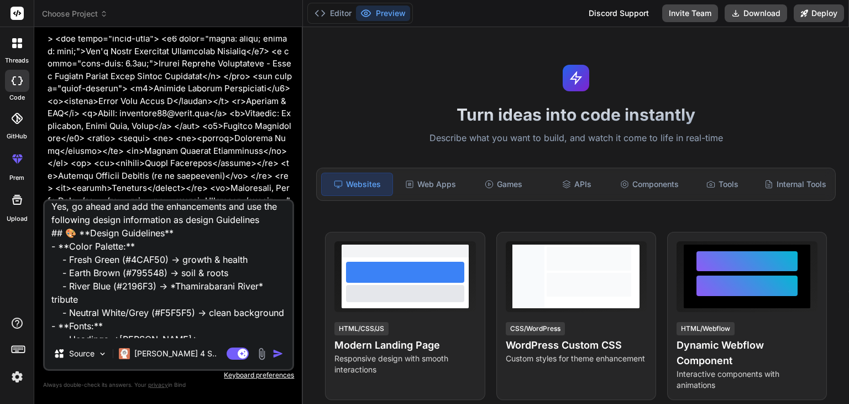
scroll to position [22820, 0]
drag, startPoint x: 58, startPoint y: 98, endPoint x: 155, endPoint y: 159, distance: 114.4
copy ul "Smooth slide navigation Progress indicator Interactive charts and animations Pr…"
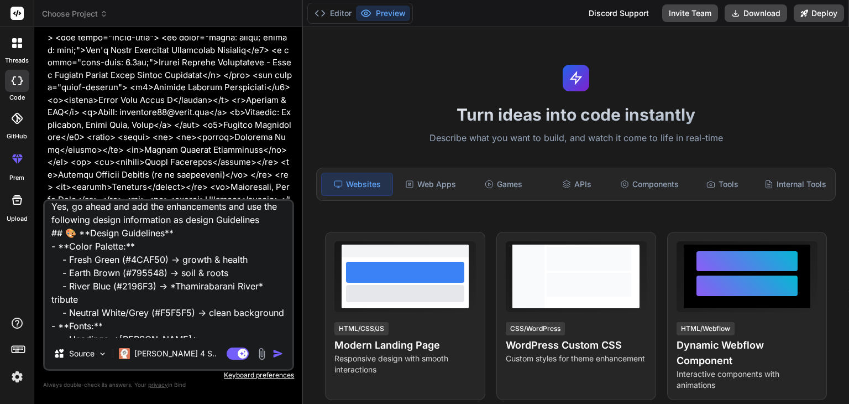
click at [226, 206] on textarea "Yes, go ahead and add the enhancements and use the following design information…" at bounding box center [169, 269] width 248 height 137
paste textarea "Smooth slide navigation Progress indicator Interactive charts and animations Pr…"
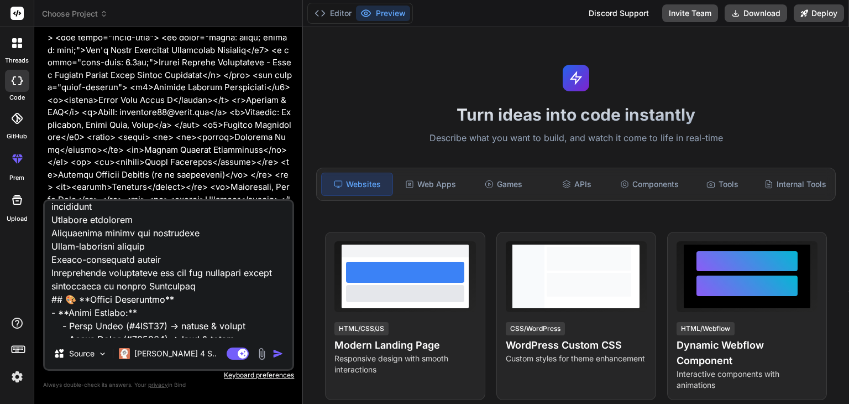
scroll to position [8, 0]
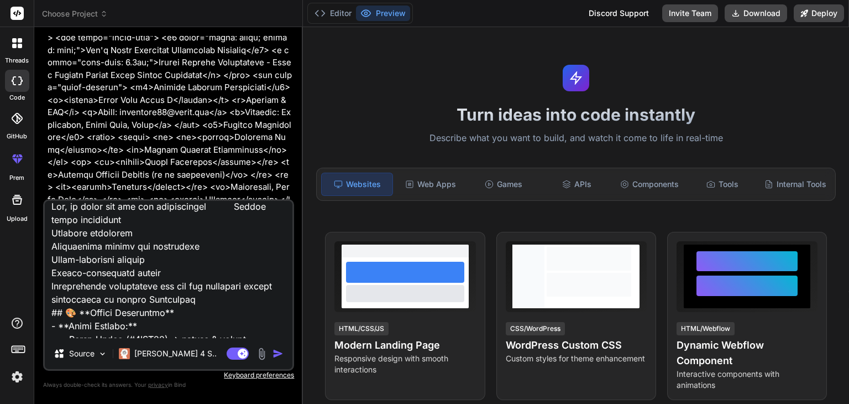
click at [230, 205] on textarea at bounding box center [169, 269] width 248 height 137
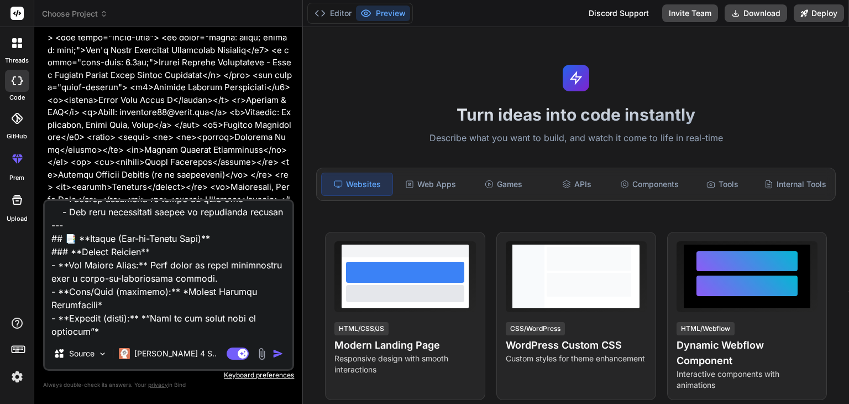
scroll to position [347, 0]
click at [165, 323] on textarea at bounding box center [169, 269] width 248 height 137
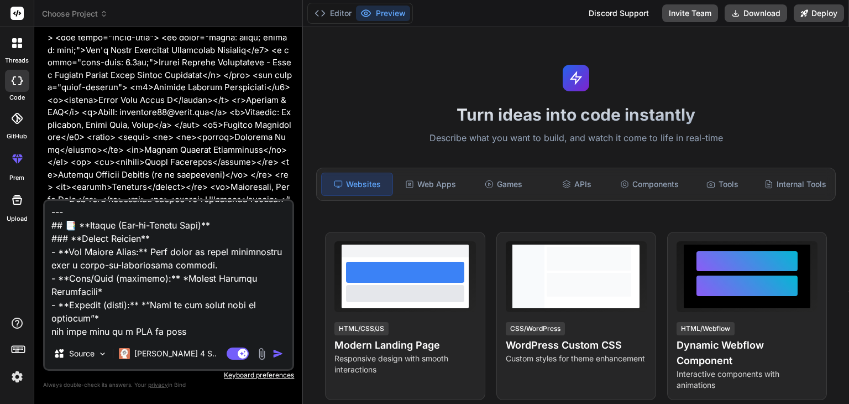
click at [151, 328] on textarea at bounding box center [169, 269] width 248 height 137
click at [170, 334] on textarea at bounding box center [169, 269] width 248 height 137
click at [280, 353] on img "button" at bounding box center [278, 353] width 11 height 11
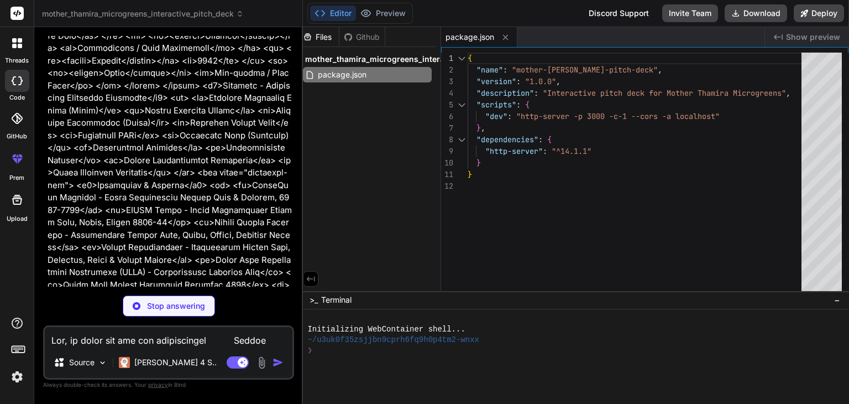
scroll to position [0, 0]
click at [833, 38] on span "Show preview" at bounding box center [813, 37] width 54 height 11
click at [776, 38] on icon at bounding box center [778, 37] width 9 height 6
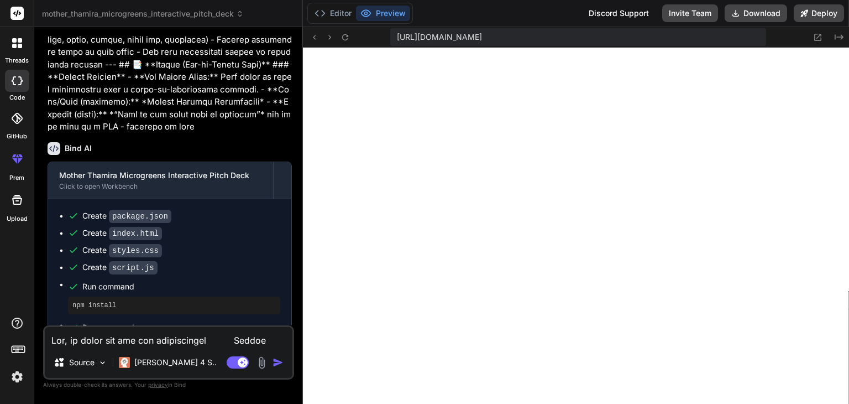
scroll to position [23900, 0]
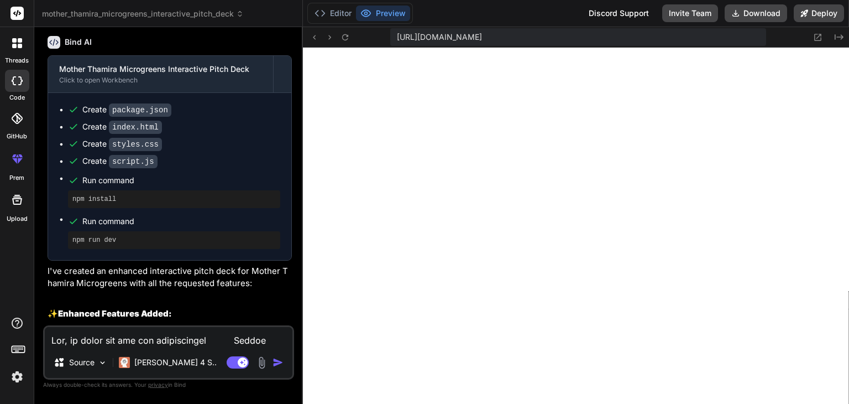
click at [482, 32] on span "[URL][DOMAIN_NAME]" at bounding box center [439, 37] width 85 height 11
click at [482, 39] on span "[URL][DOMAIN_NAME]" at bounding box center [439, 37] width 85 height 11
click at [482, 36] on span "[URL][DOMAIN_NAME]" at bounding box center [439, 37] width 85 height 11
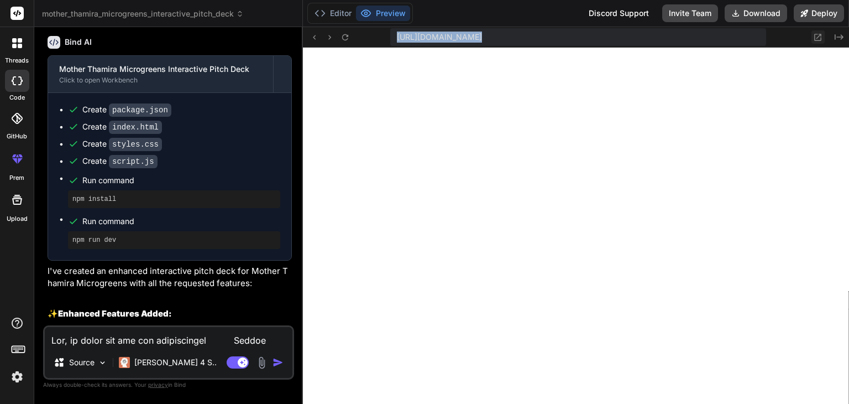
click at [817, 38] on icon at bounding box center [818, 37] width 7 height 7
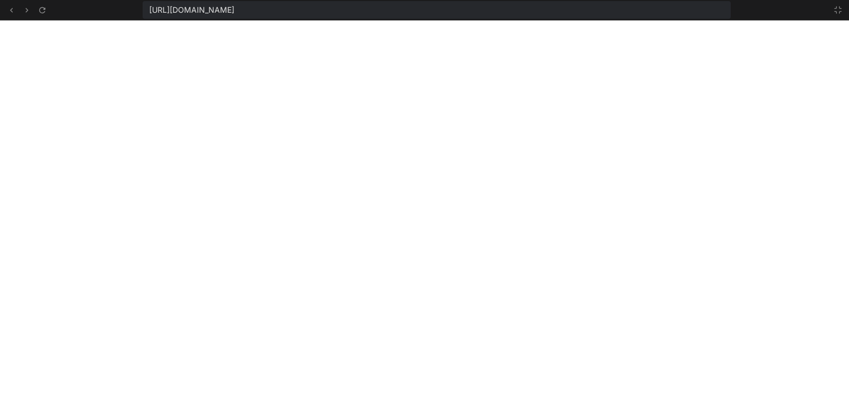
scroll to position [551, 0]
click at [838, 12] on icon at bounding box center [838, 10] width 9 height 9
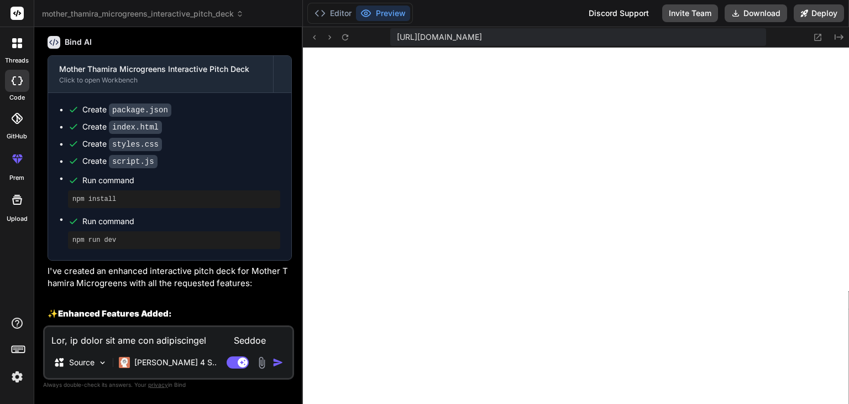
scroll to position [615, 0]
click at [820, 37] on icon at bounding box center [817, 37] width 9 height 9
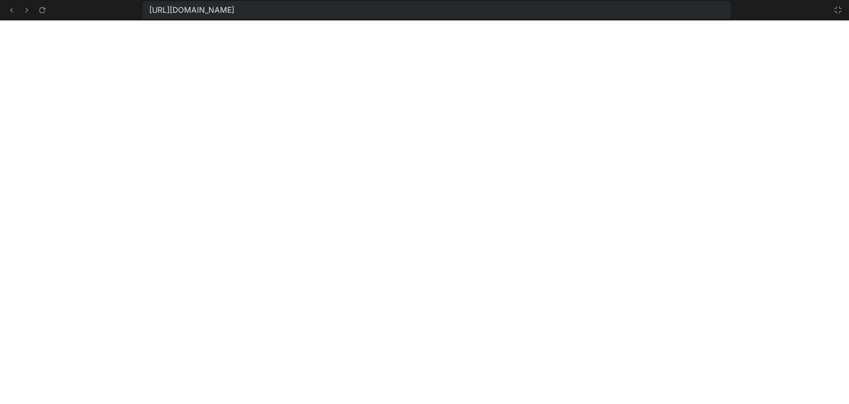
scroll to position [679, 0]
drag, startPoint x: 515, startPoint y: 10, endPoint x: 145, endPoint y: 12, distance: 370.4
click at [145, 12] on div "[URL][DOMAIN_NAME]" at bounding box center [437, 10] width 588 height 18
copy span "[URL][DOMAIN_NAME]"
click at [838, 14] on icon at bounding box center [838, 10] width 9 height 9
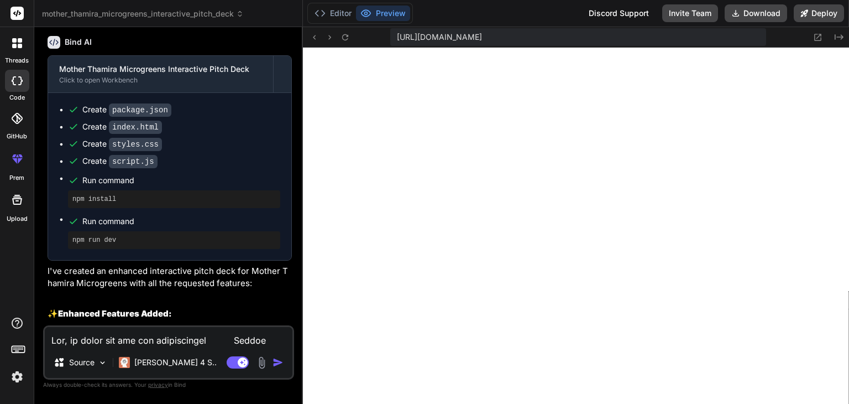
scroll to position [743, 0]
click at [809, 14] on button "Deploy" at bounding box center [819, 13] width 50 height 18
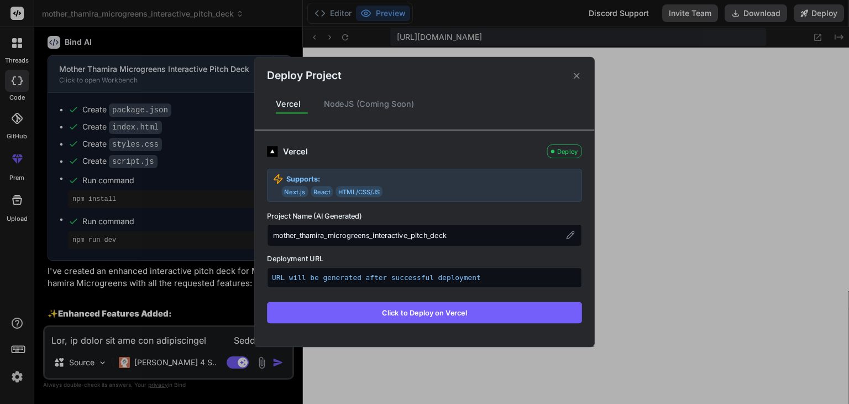
click at [444, 317] on button "Click to Deploy on Vercel" at bounding box center [424, 312] width 315 height 21
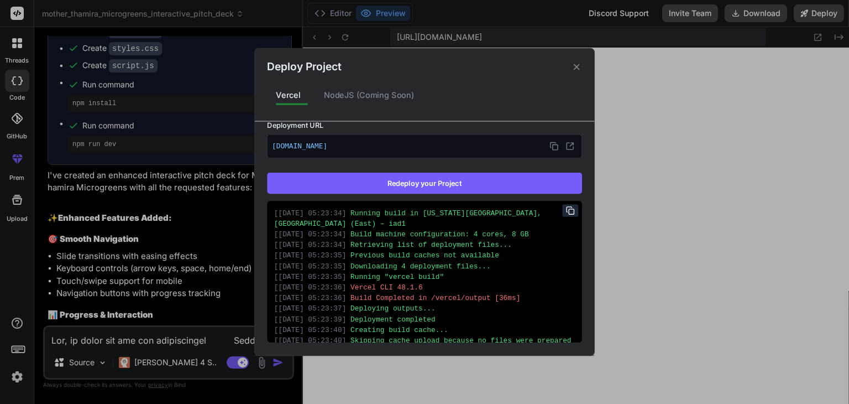
scroll to position [64, 0]
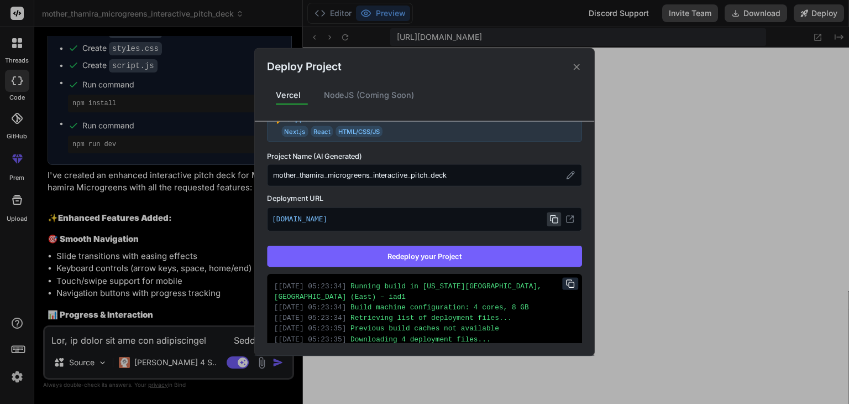
click at [551, 222] on icon at bounding box center [554, 218] width 9 height 9
click at [566, 218] on icon at bounding box center [570, 218] width 9 height 9
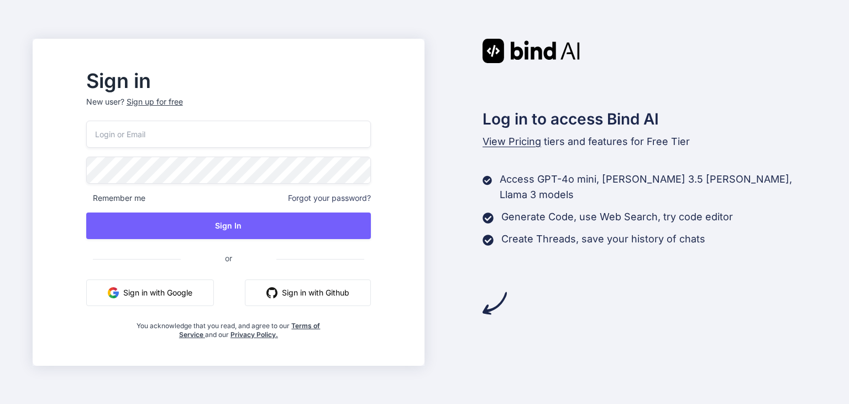
click at [198, 288] on button "Sign in with Google" at bounding box center [150, 292] width 128 height 27
